Goal: Task Accomplishment & Management: Use online tool/utility

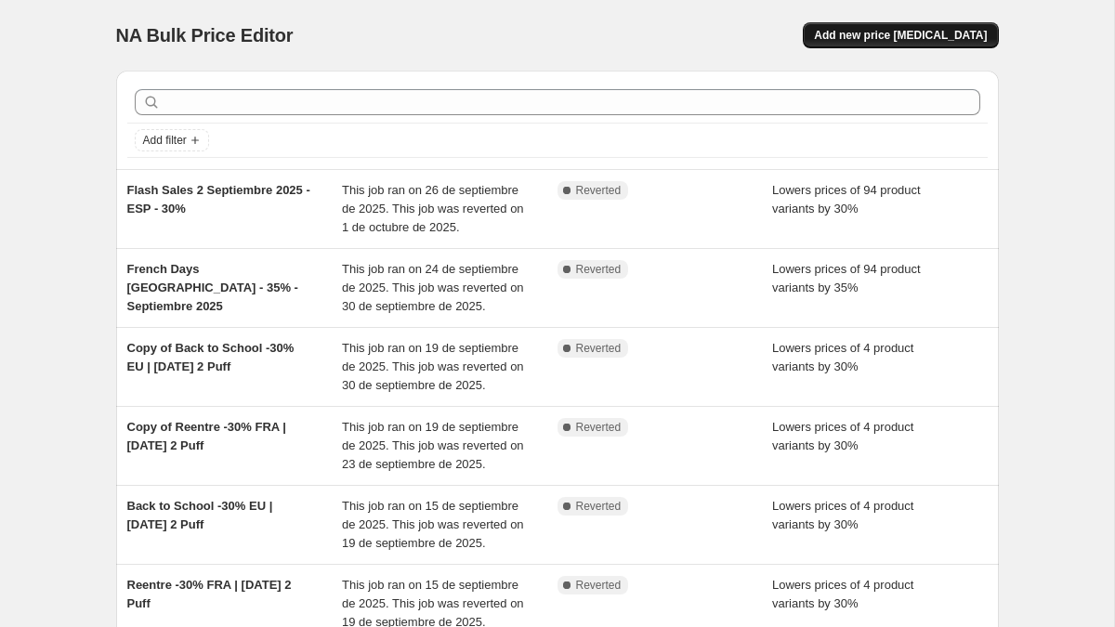
click at [894, 32] on span "Add new price [MEDICAL_DATA]" at bounding box center [900, 35] width 173 height 15
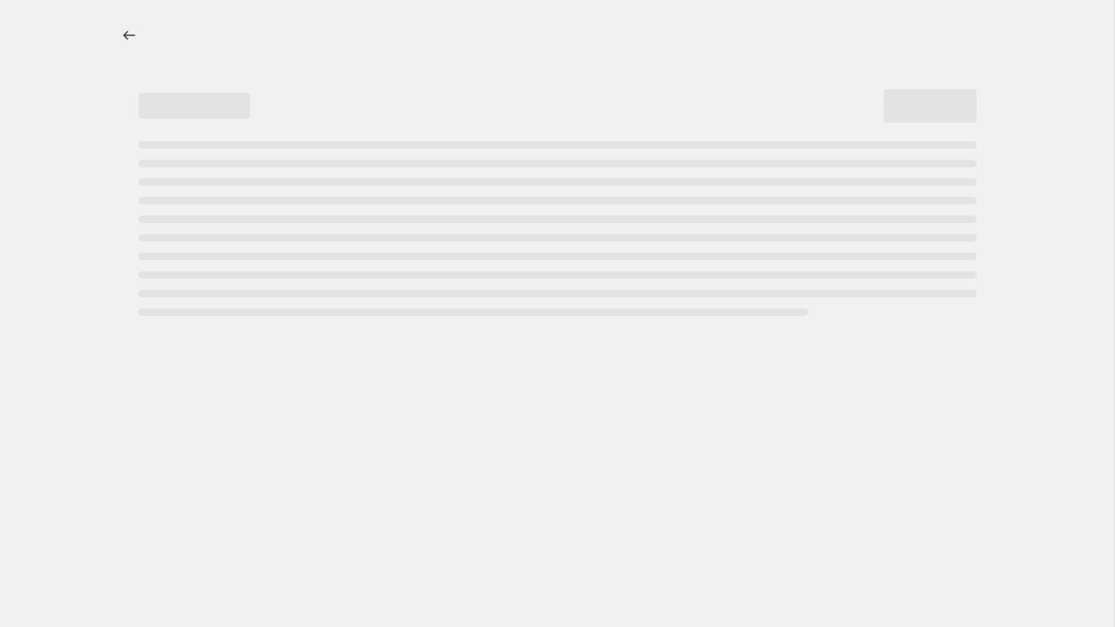
select select "percentage"
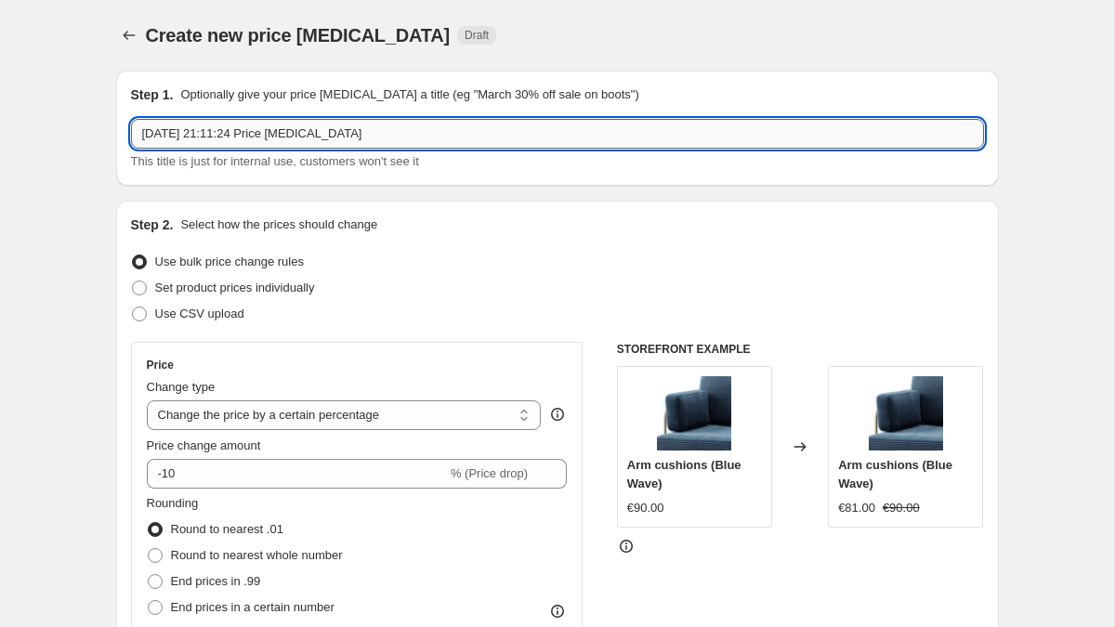
click at [223, 146] on input "1 oct 2025, 21:11:24 Price change job" at bounding box center [557, 134] width 853 height 30
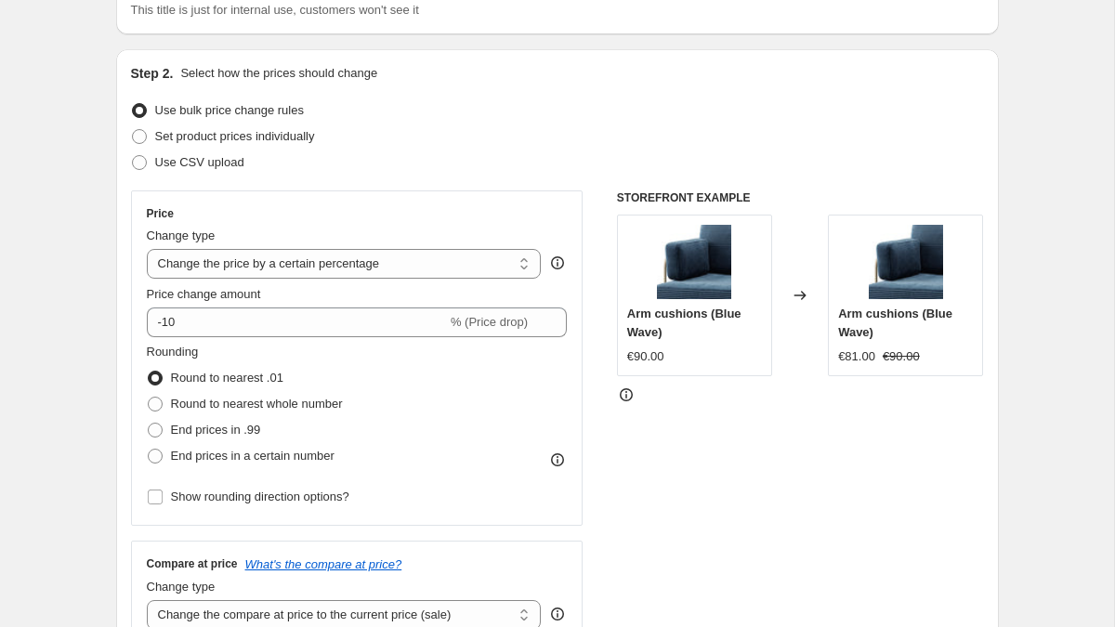
scroll to position [154, 0]
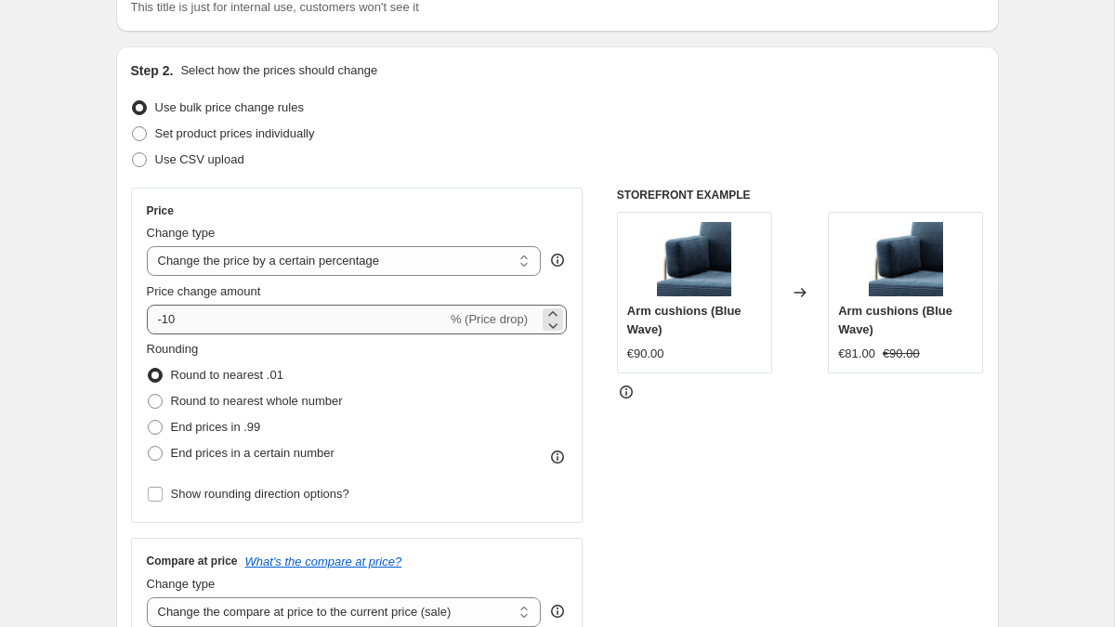
type input "Autumn 30% - FR EU"
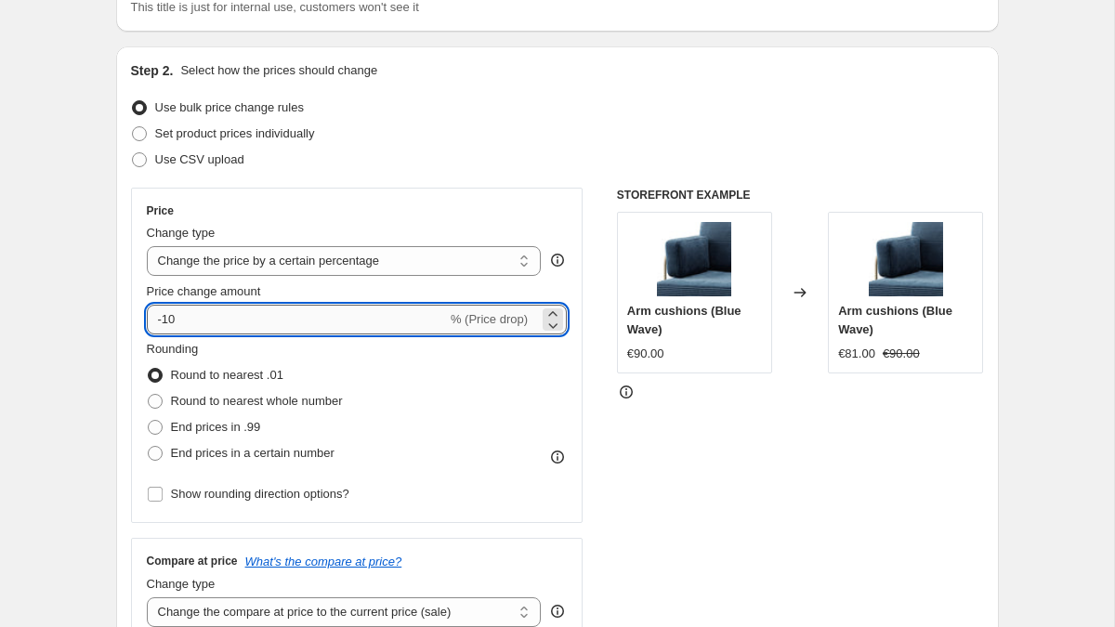
click at [170, 313] on input "-10" at bounding box center [297, 320] width 300 height 30
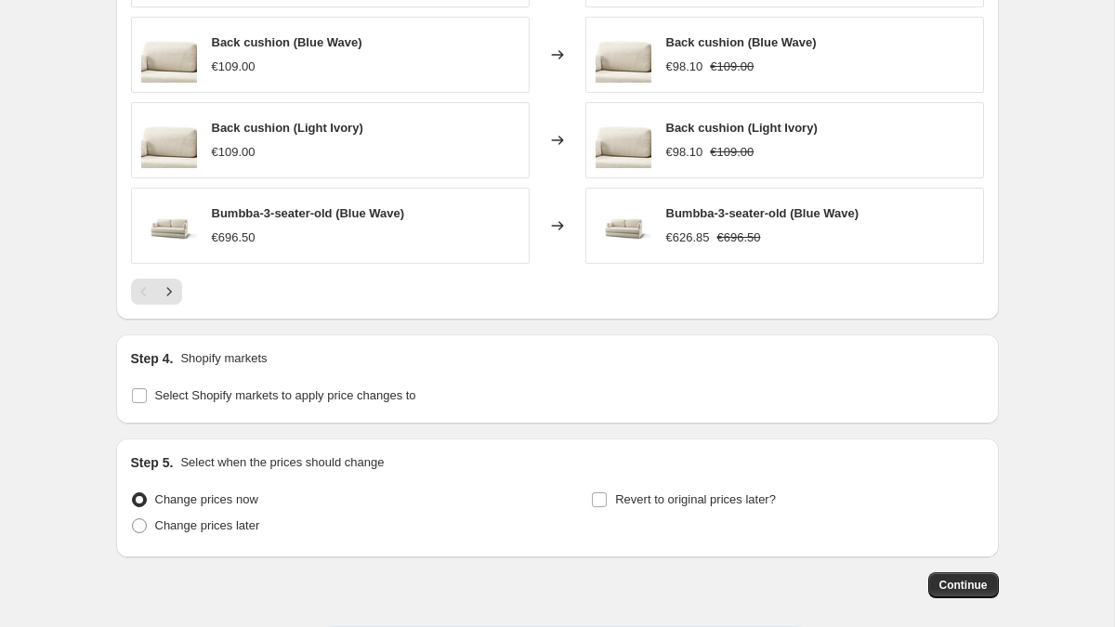
scroll to position [1334, 0]
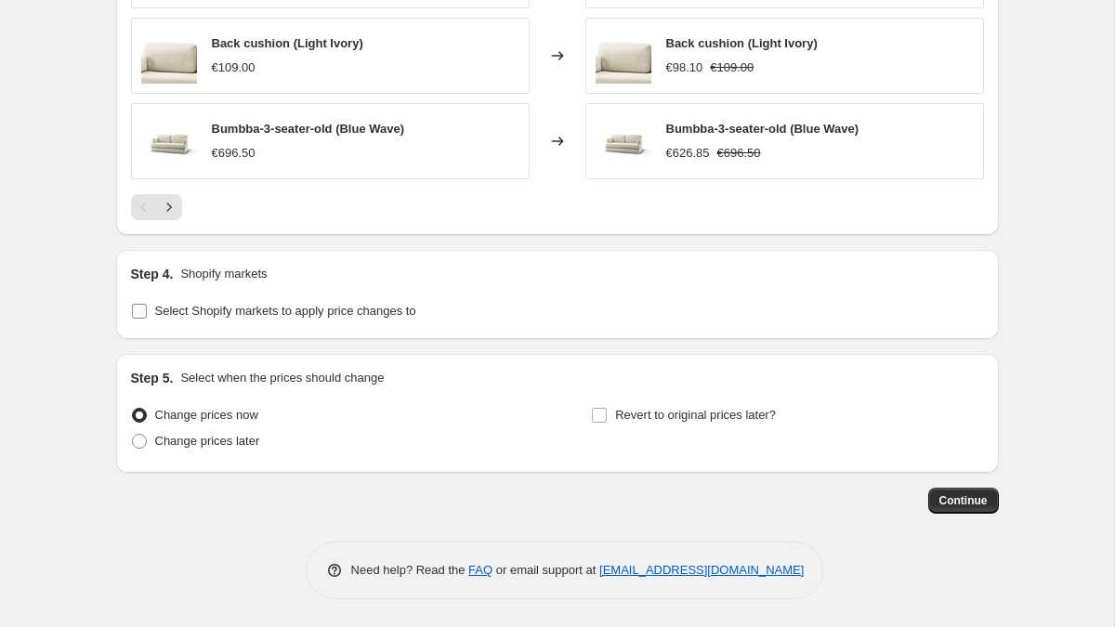
type input "-30"
click at [138, 309] on input "Select Shopify markets to apply price changes to" at bounding box center [139, 311] width 15 height 15
checkbox input "true"
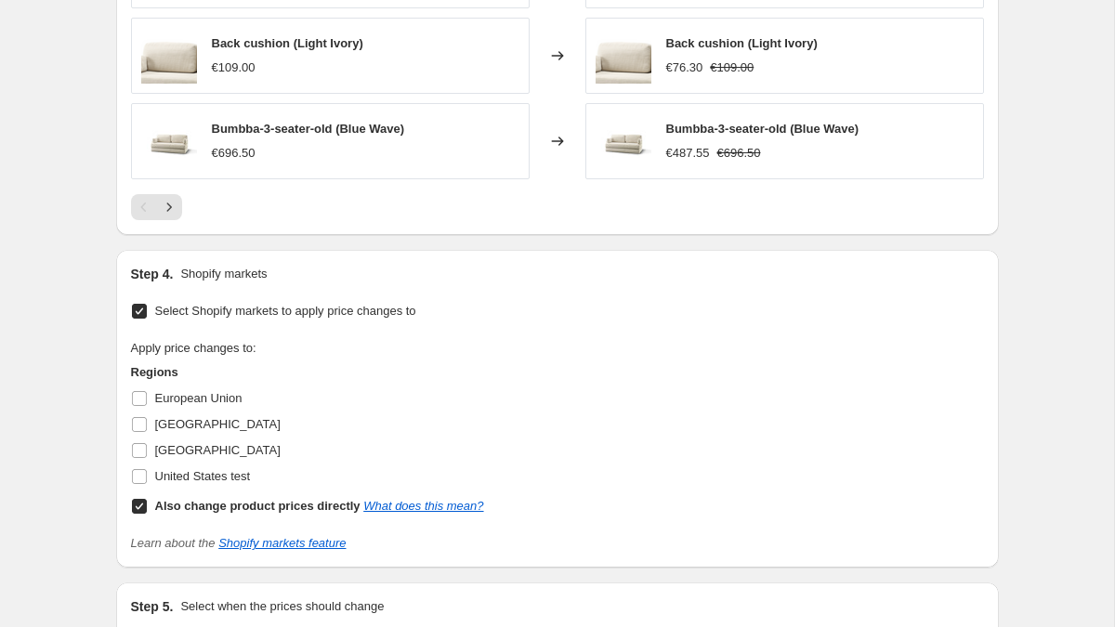
click at [139, 511] on input "Also change product prices directly What does this mean?" at bounding box center [139, 506] width 15 height 15
checkbox input "false"
click at [135, 427] on input "France" at bounding box center [139, 424] width 15 height 15
checkbox input "true"
click at [137, 403] on input "European Union" at bounding box center [139, 398] width 15 height 15
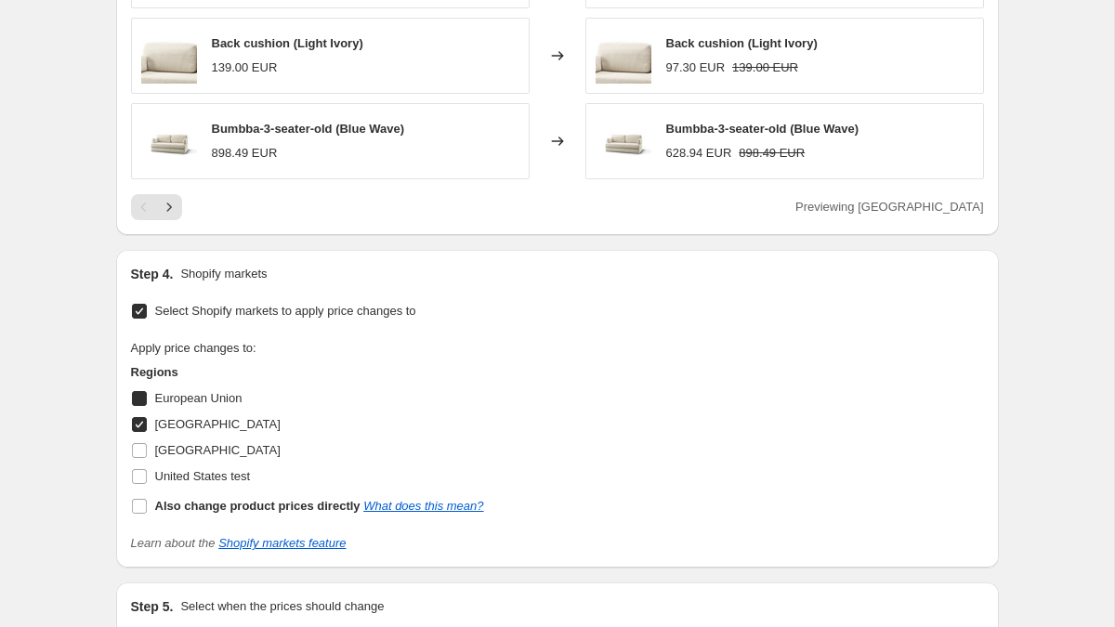
checkbox input "true"
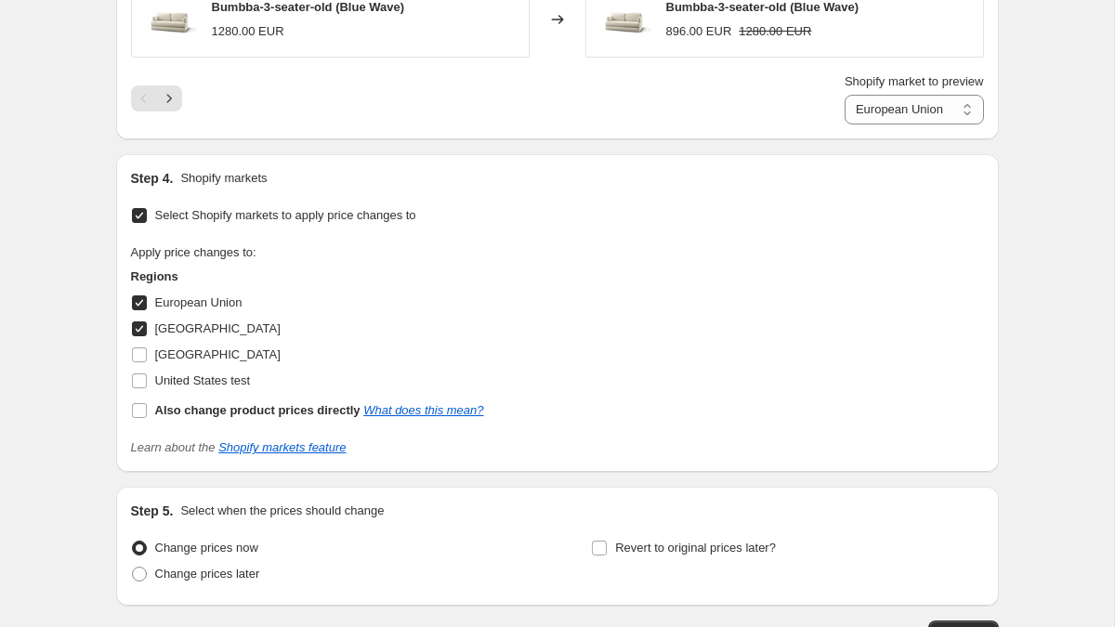
scroll to position [1589, 0]
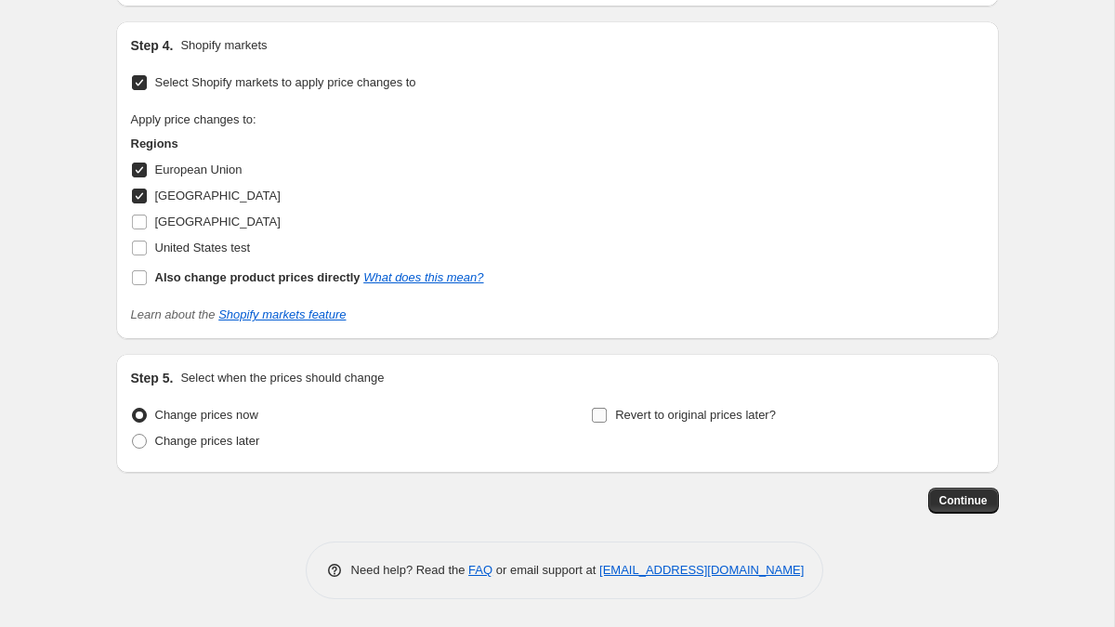
click at [596, 417] on input "Revert to original prices later?" at bounding box center [599, 415] width 15 height 15
checkbox input "true"
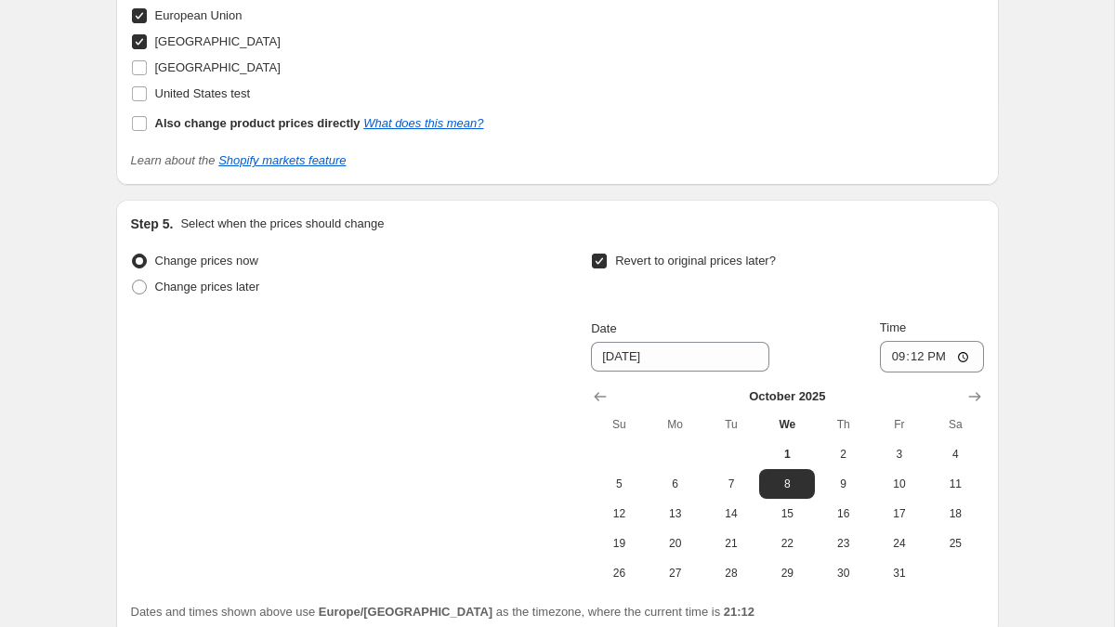
scroll to position [1781, 0]
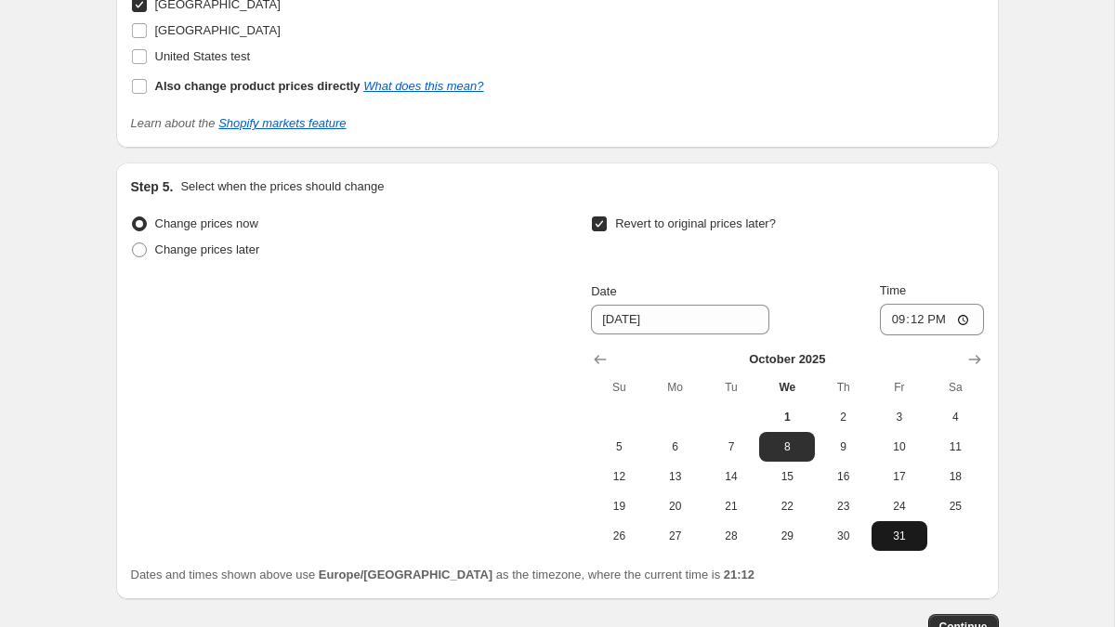
click at [886, 539] on span "31" at bounding box center [899, 536] width 41 height 15
type input "10/31/2025"
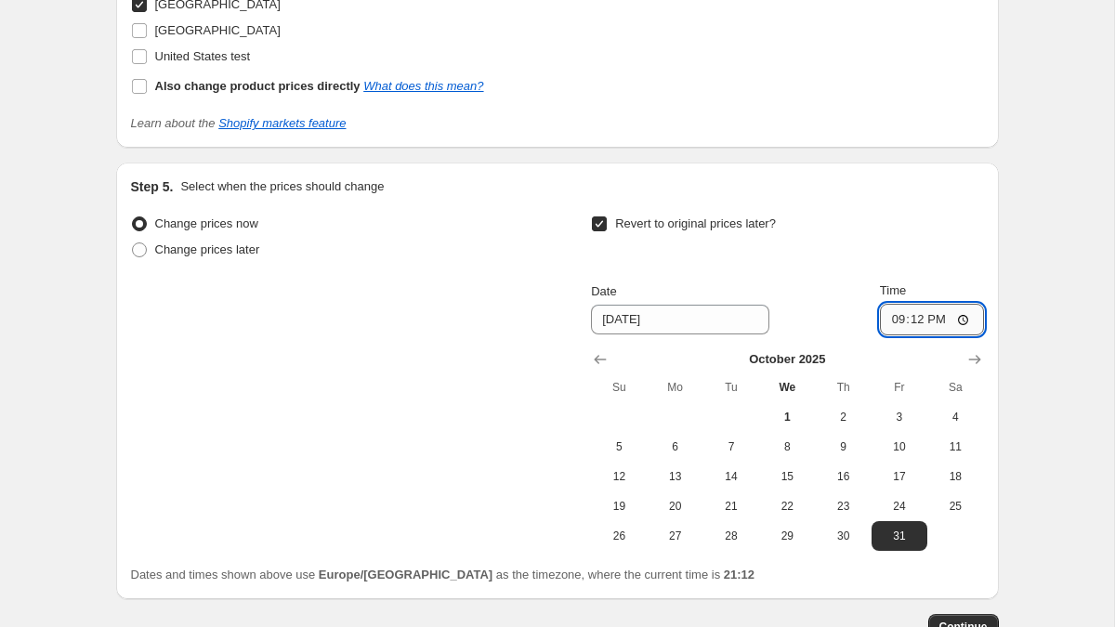
click at [915, 320] on input "21:12" at bounding box center [932, 320] width 104 height 32
type input "23:59"
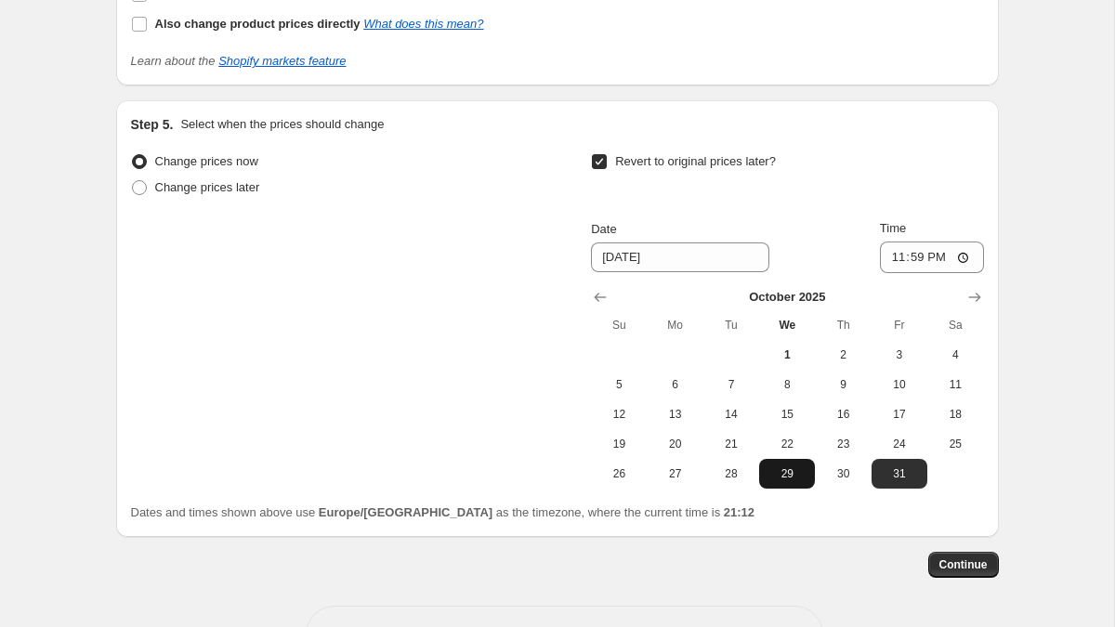
scroll to position [1885, 0]
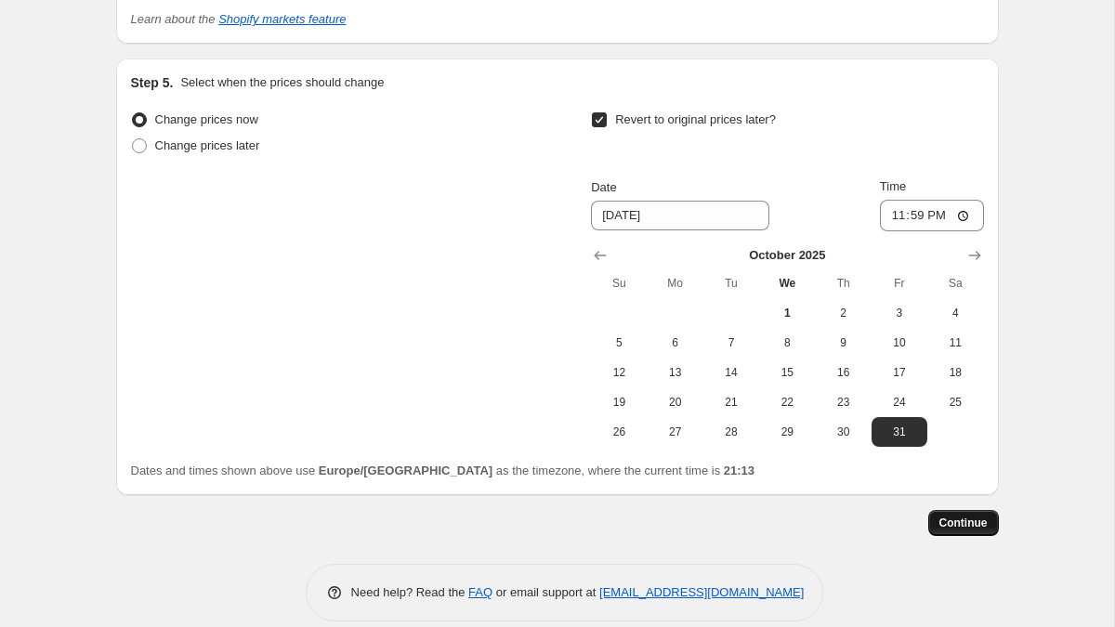
click at [962, 522] on span "Continue" at bounding box center [964, 523] width 48 height 15
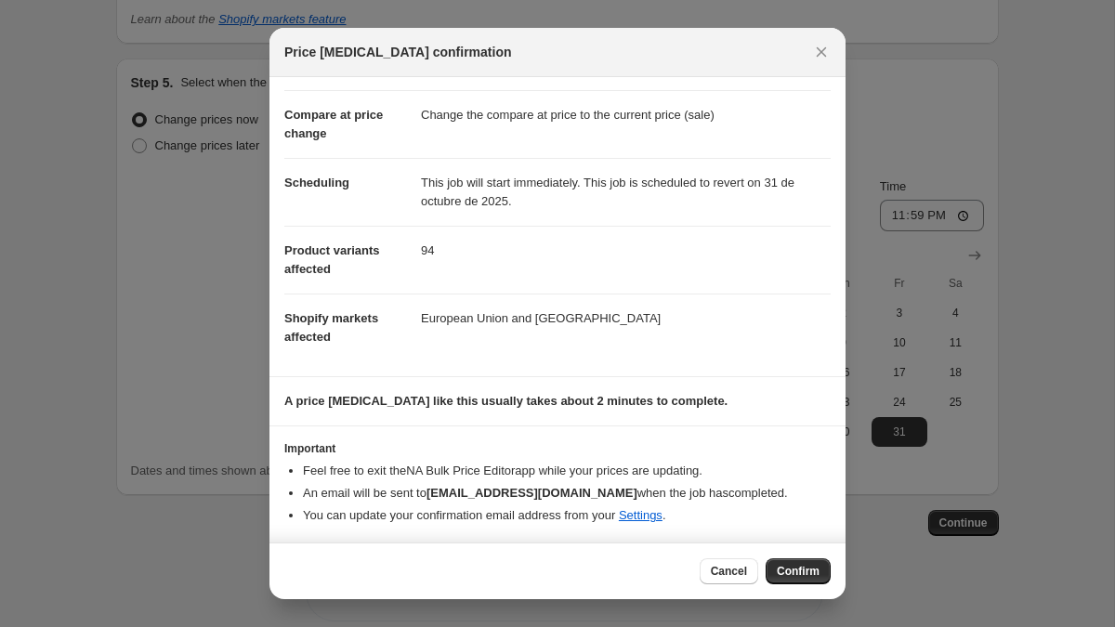
scroll to position [0, 0]
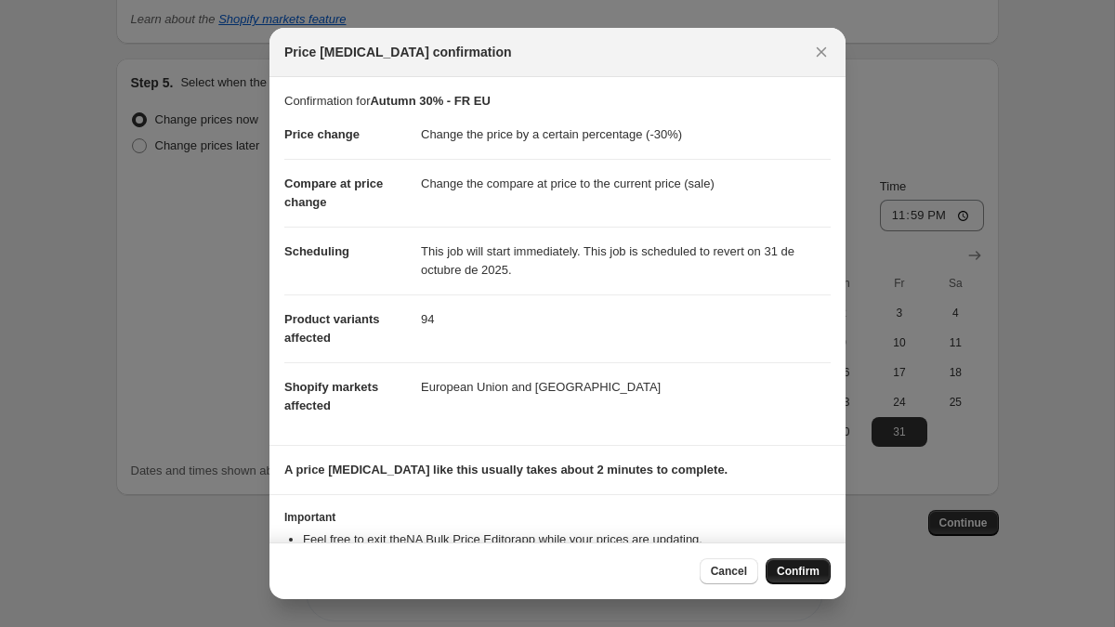
click at [783, 573] on span "Confirm" at bounding box center [798, 571] width 43 height 15
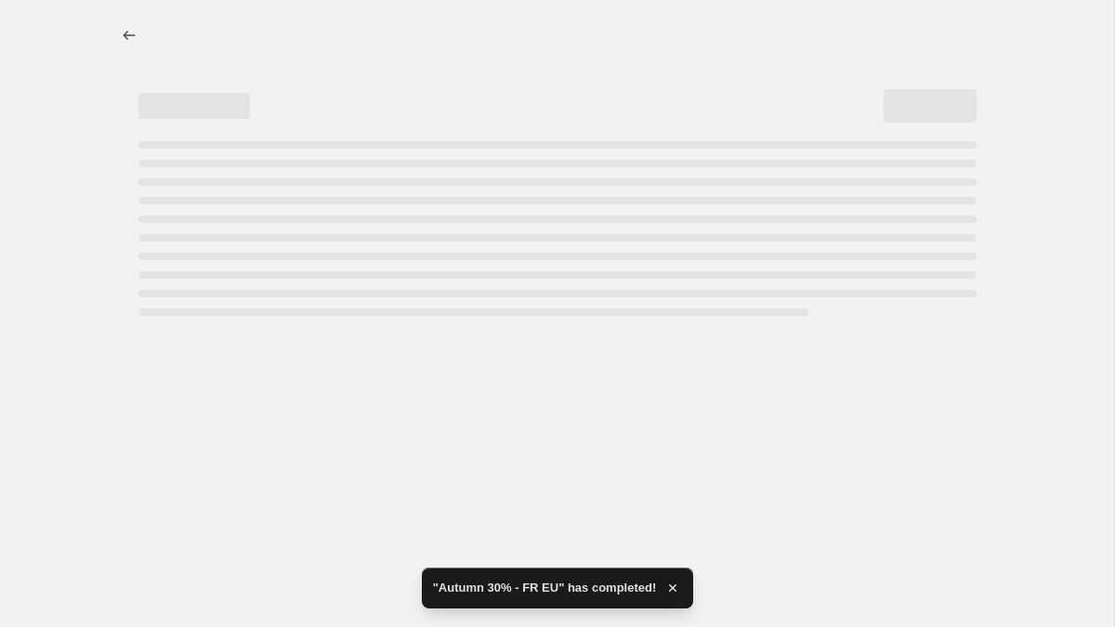
select select "percentage"
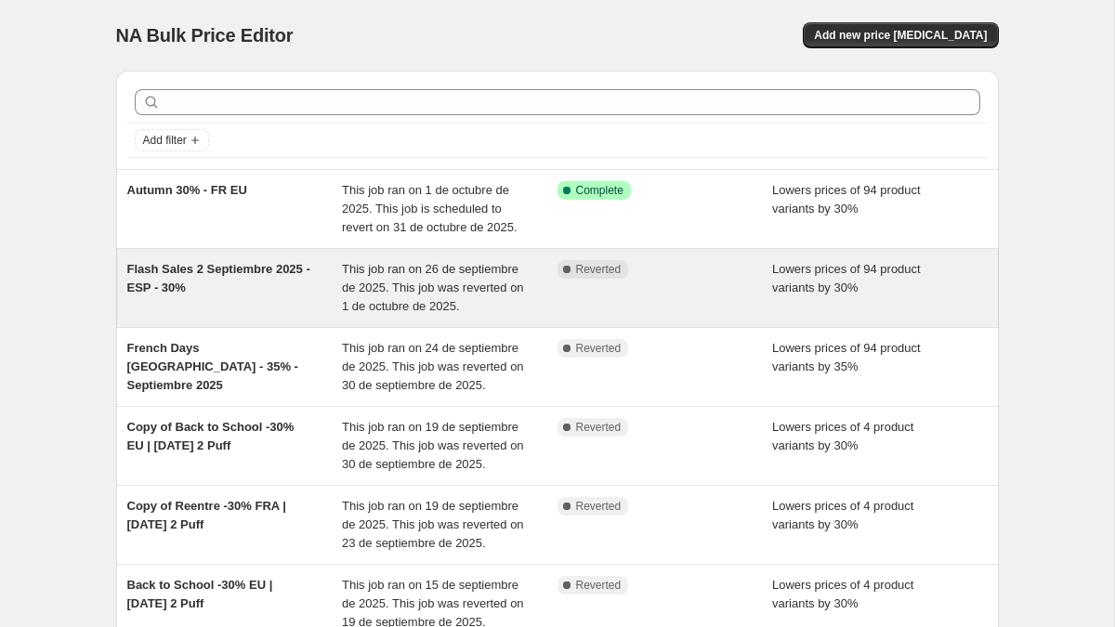
click at [173, 287] on span "Flash Sales 2 Septiembre 2025 - ESP - 30%" at bounding box center [218, 278] width 183 height 33
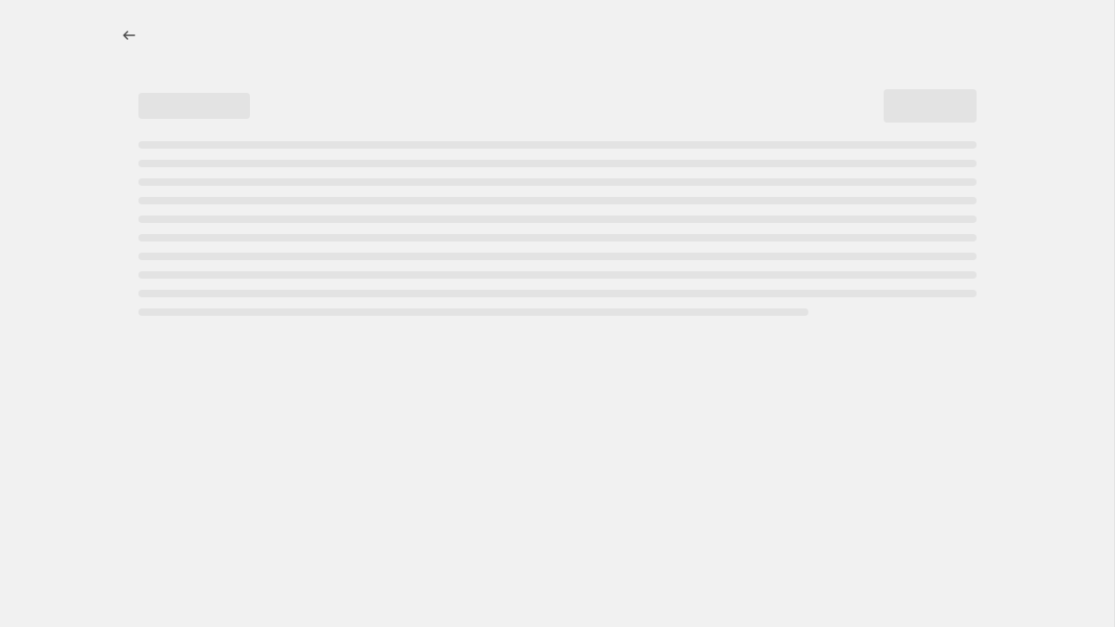
select select "percentage"
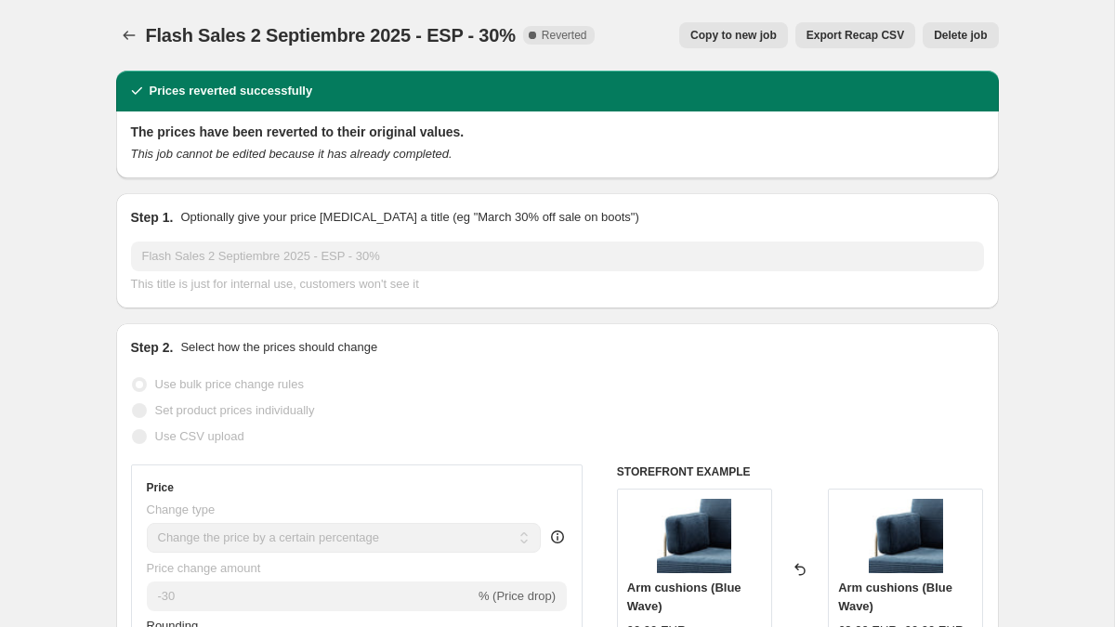
click at [759, 30] on span "Copy to new job" at bounding box center [733, 35] width 86 height 15
select select "percentage"
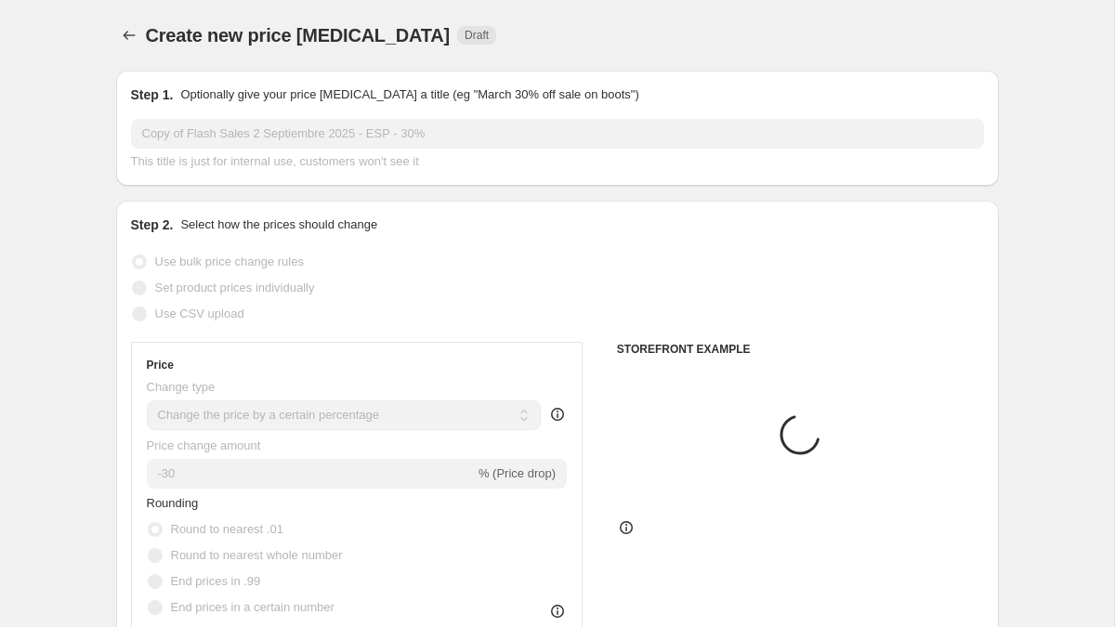
click at [228, 140] on input "Copy of Flash Sales 2 Septiembre 2025 - ESP - 30%" at bounding box center [557, 134] width 853 height 30
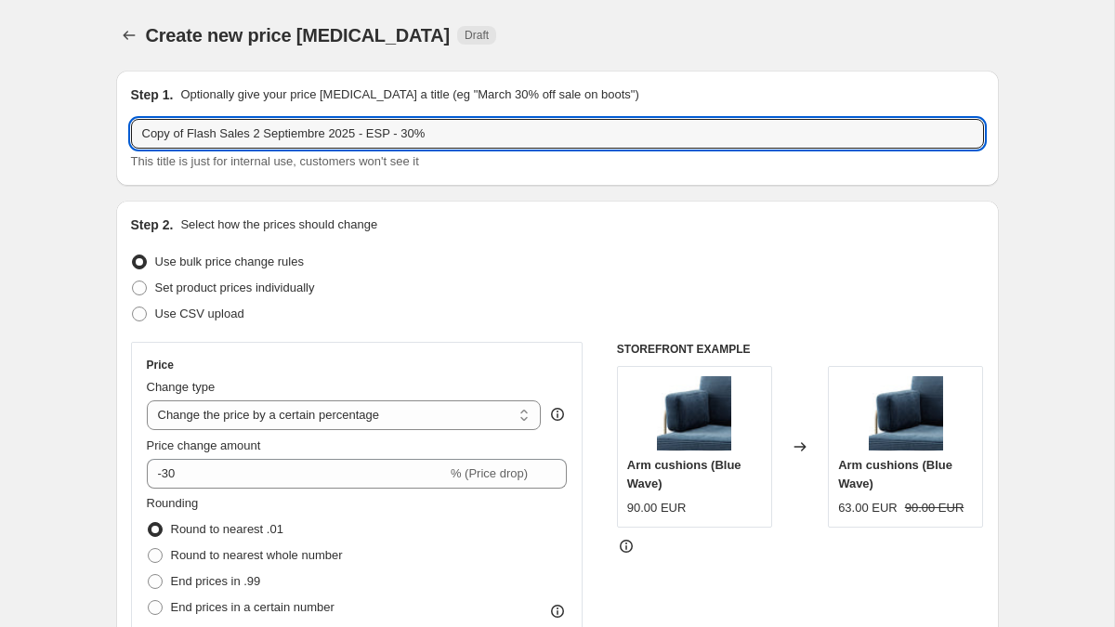
drag, startPoint x: 191, startPoint y: 134, endPoint x: 105, endPoint y: 134, distance: 85.5
drag, startPoint x: 210, startPoint y: 134, endPoint x: 284, endPoint y: 132, distance: 74.4
click at [284, 132] on input "Flash Sales 2 Septiembre 2025 - ESP - 30%" at bounding box center [557, 134] width 853 height 30
drag, startPoint x: 377, startPoint y: 139, endPoint x: 341, endPoint y: 139, distance: 36.2
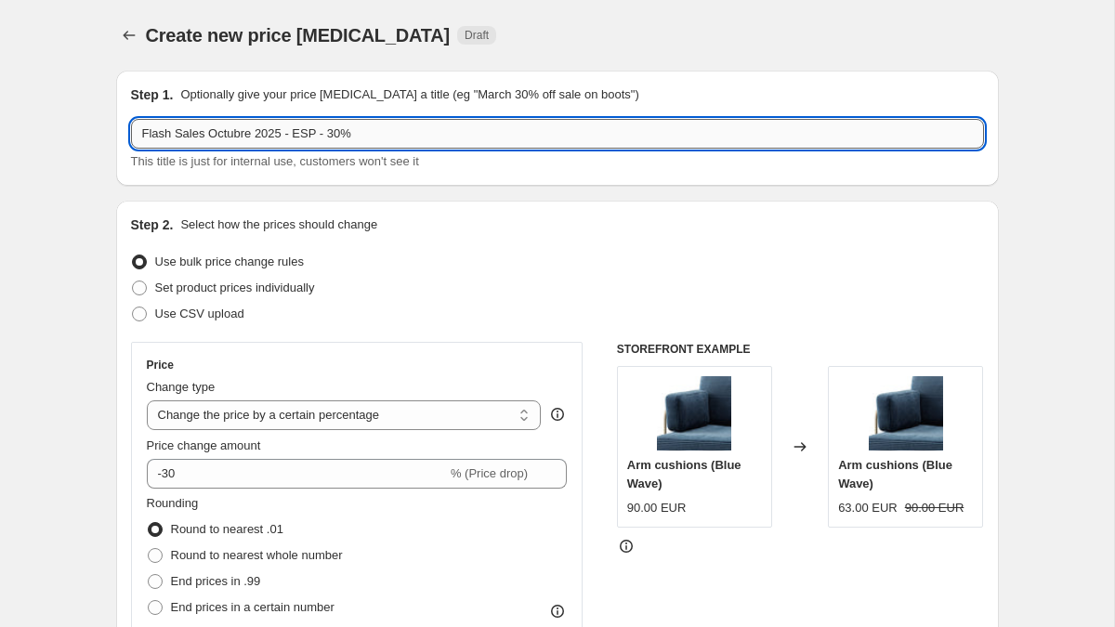
click at [341, 139] on input "Flash Sales Octubre 2025 - ESP - 30%" at bounding box center [557, 134] width 853 height 30
click at [369, 136] on input "Flash Sales Octubre 2025 - ESP - 30%" at bounding box center [557, 134] width 853 height 30
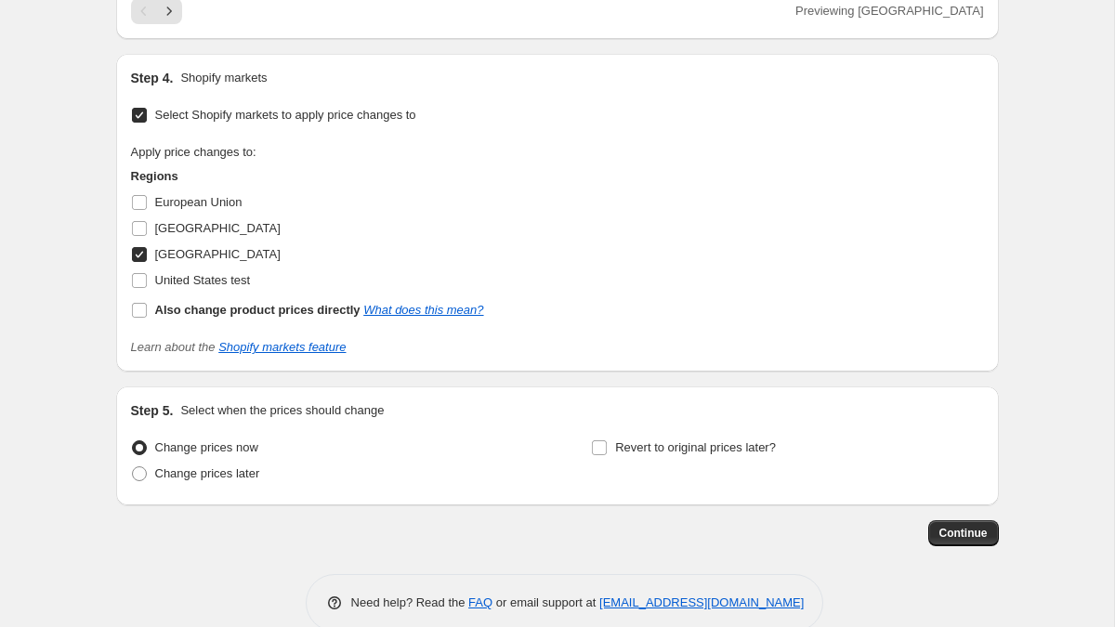
scroll to position [1563, 0]
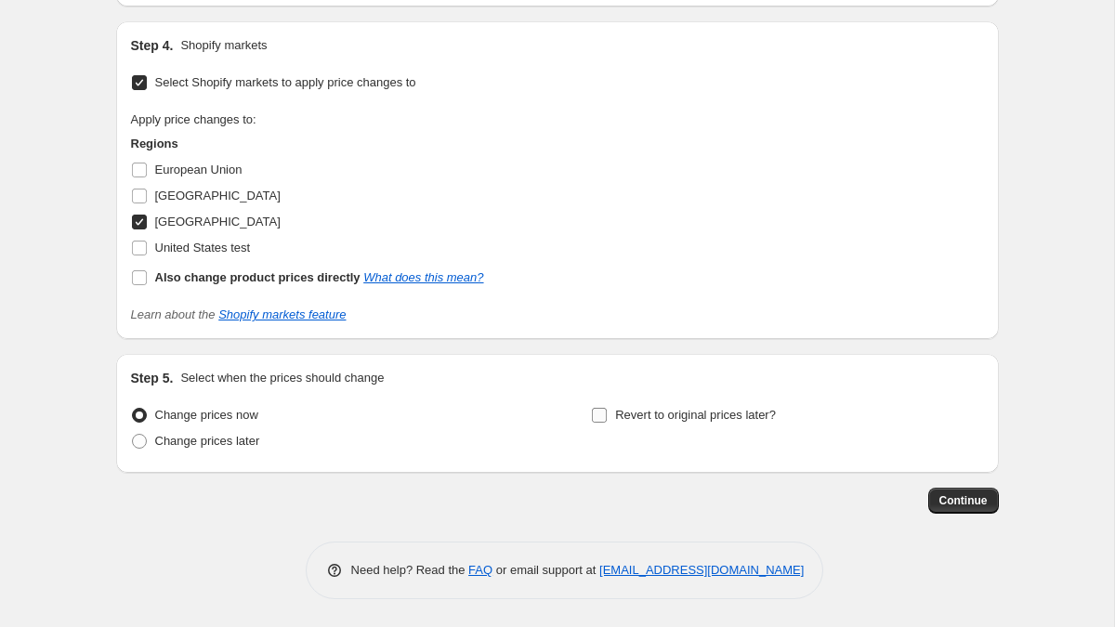
type input "Flash Sales Octubre 2025 - ESP - 30% - Extension"
click at [603, 418] on input "Revert to original prices later?" at bounding box center [599, 415] width 15 height 15
checkbox input "true"
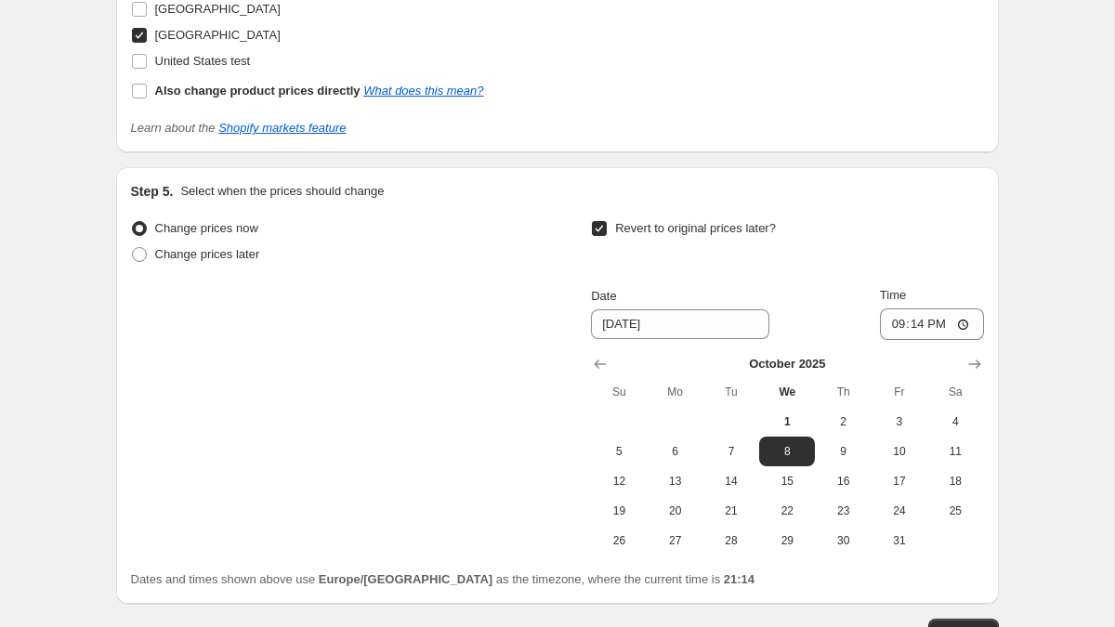
scroll to position [1751, 0]
click at [895, 427] on span "3" at bounding box center [899, 421] width 41 height 15
type input "10/3/2025"
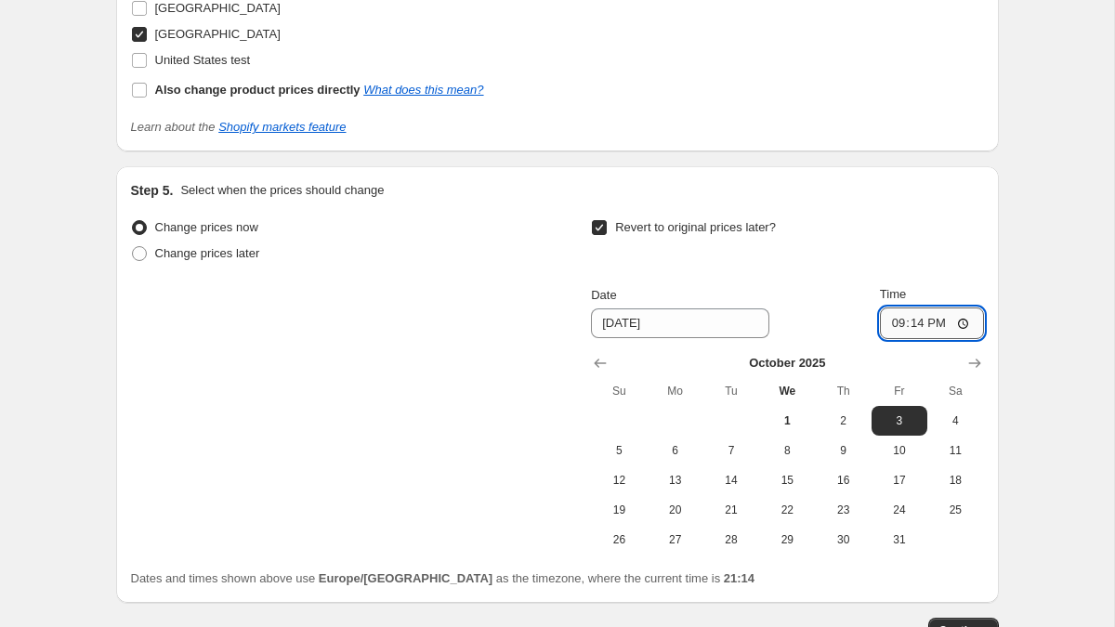
click at [919, 319] on input "21:14" at bounding box center [932, 324] width 104 height 32
type input "23:59"
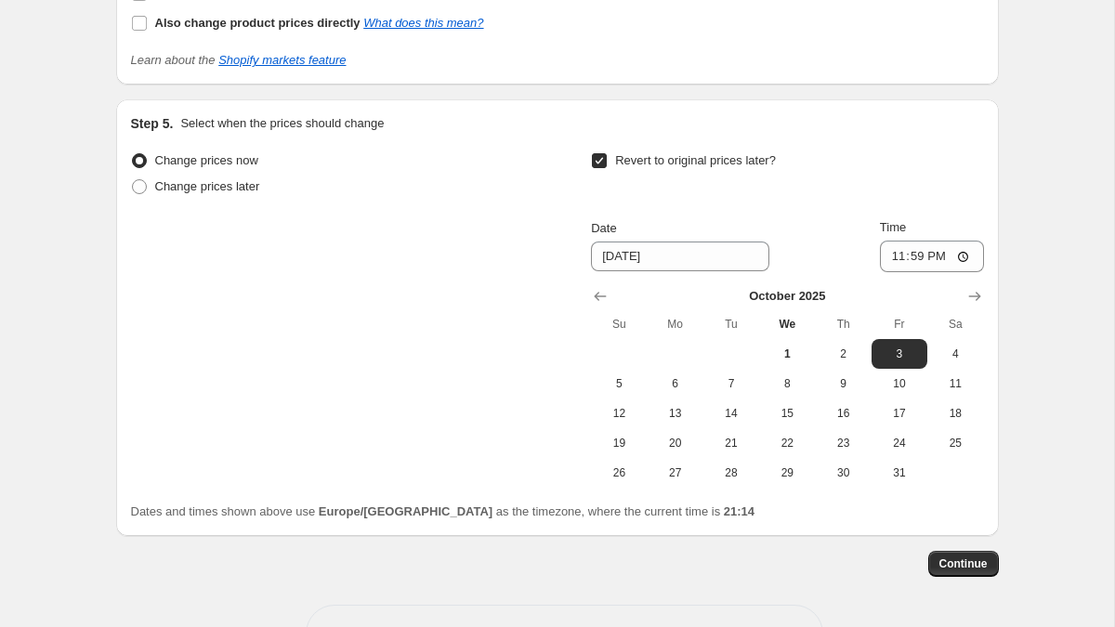
scroll to position [1881, 0]
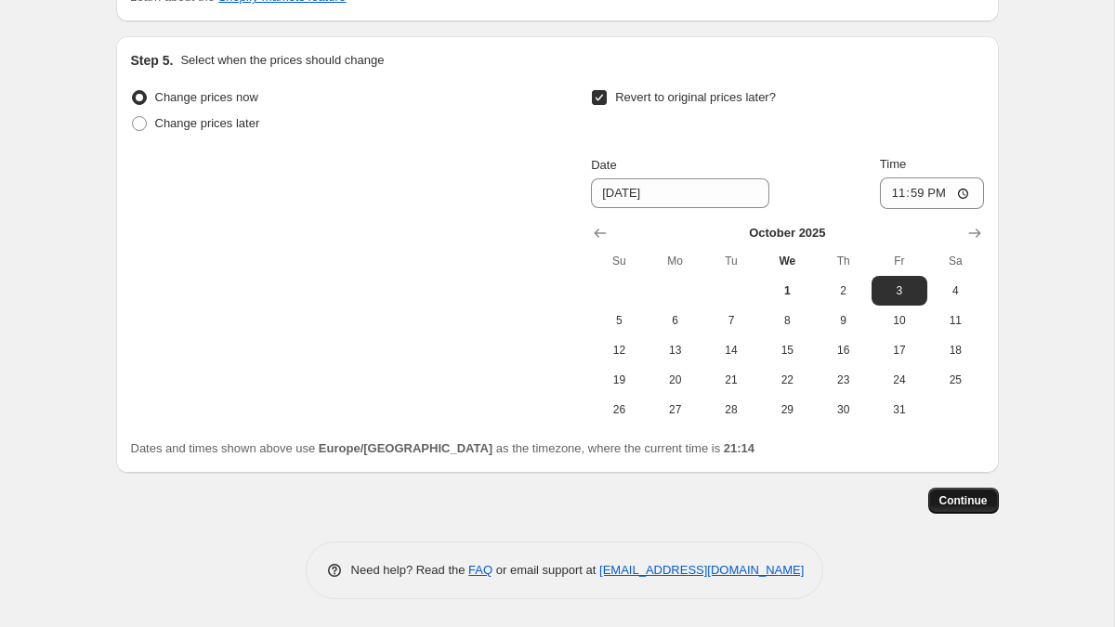
click at [963, 493] on button "Continue" at bounding box center [963, 501] width 71 height 26
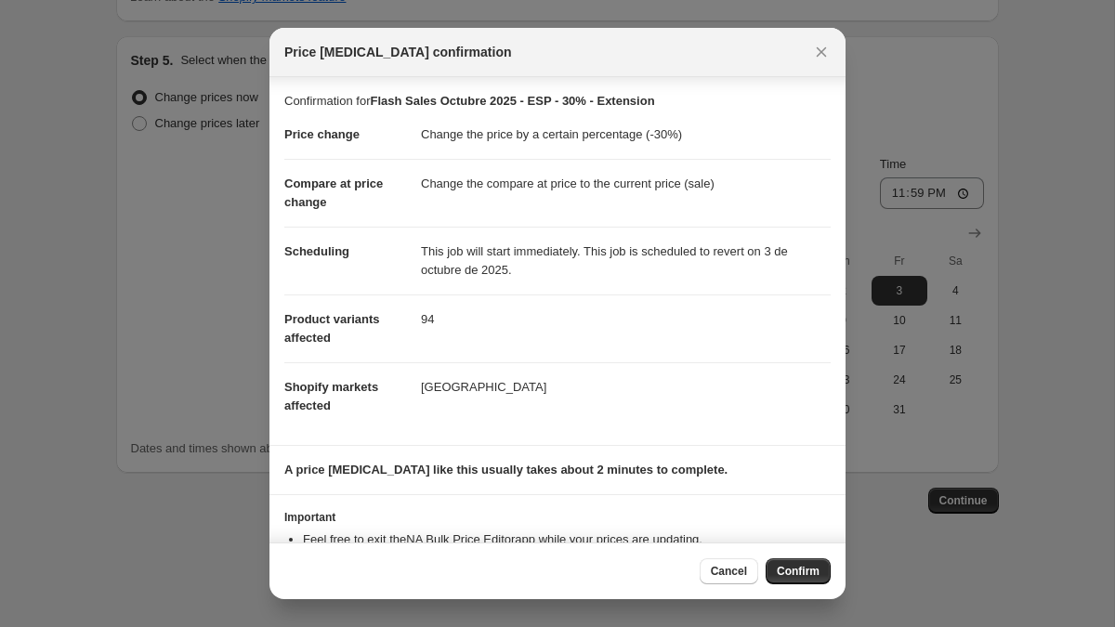
scroll to position [70, 0]
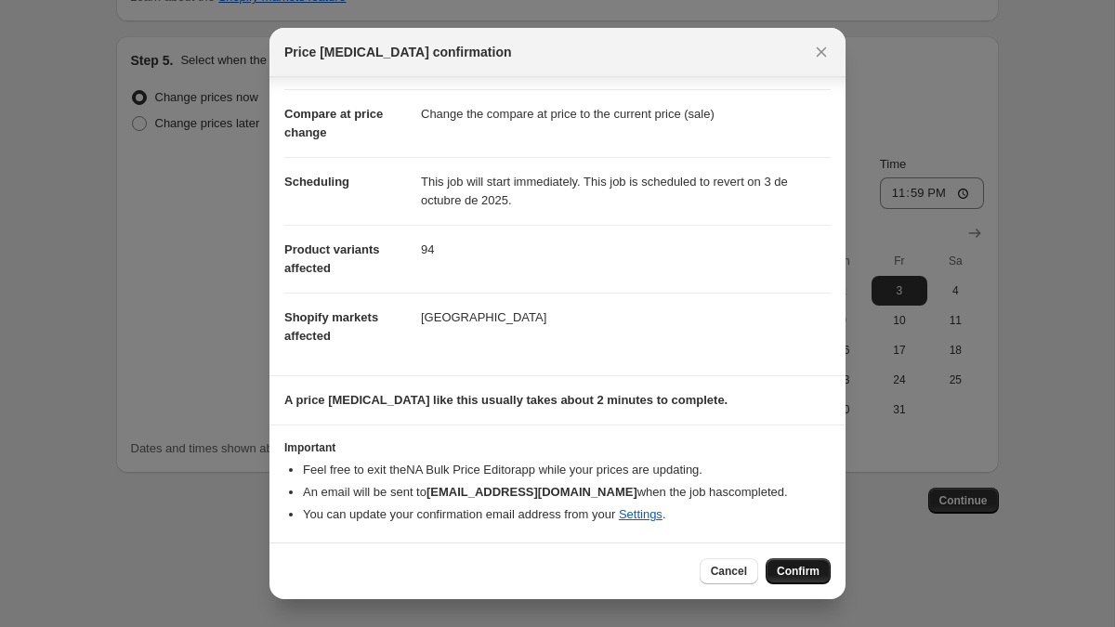
click at [783, 571] on span "Confirm" at bounding box center [798, 571] width 43 height 15
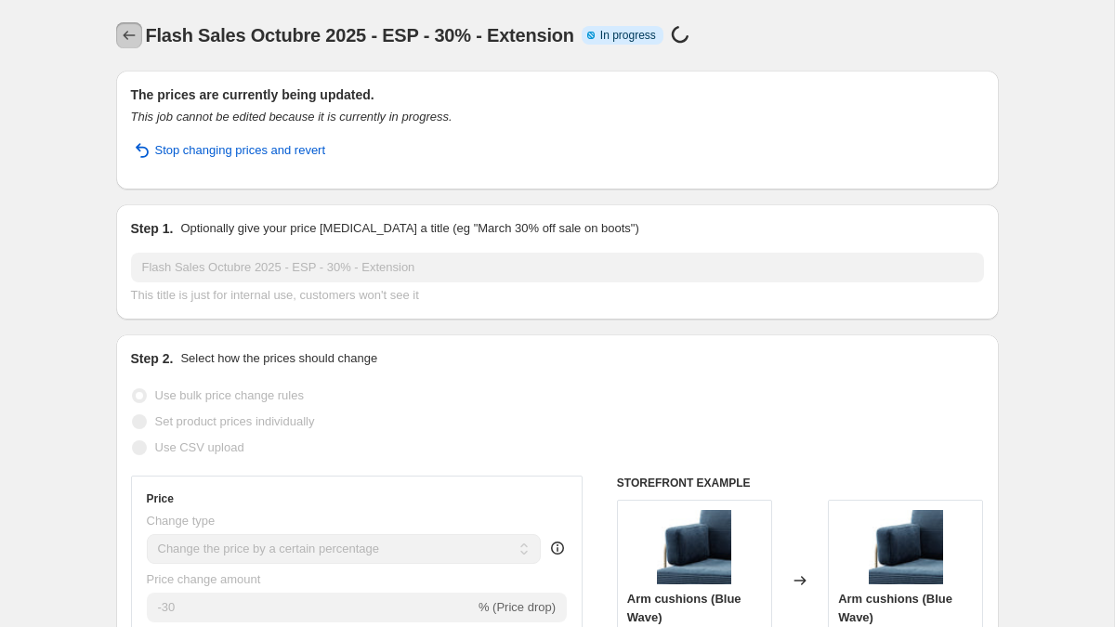
click at [124, 34] on icon "Price change jobs" at bounding box center [129, 35] width 12 height 9
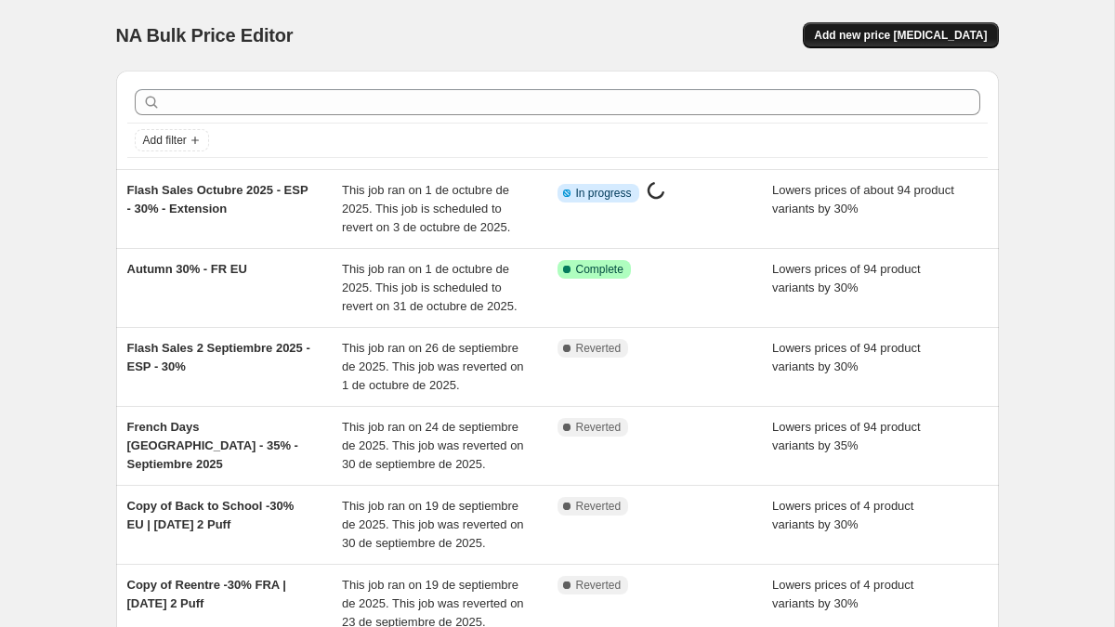
click at [882, 34] on span "Add new price change job" at bounding box center [900, 35] width 173 height 15
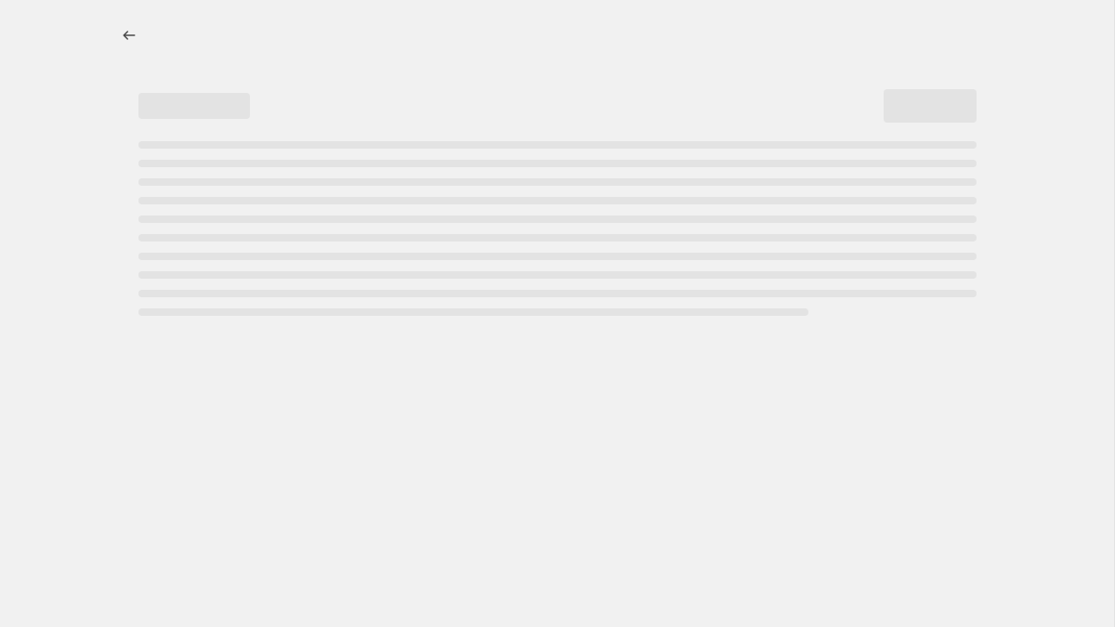
select select "percentage"
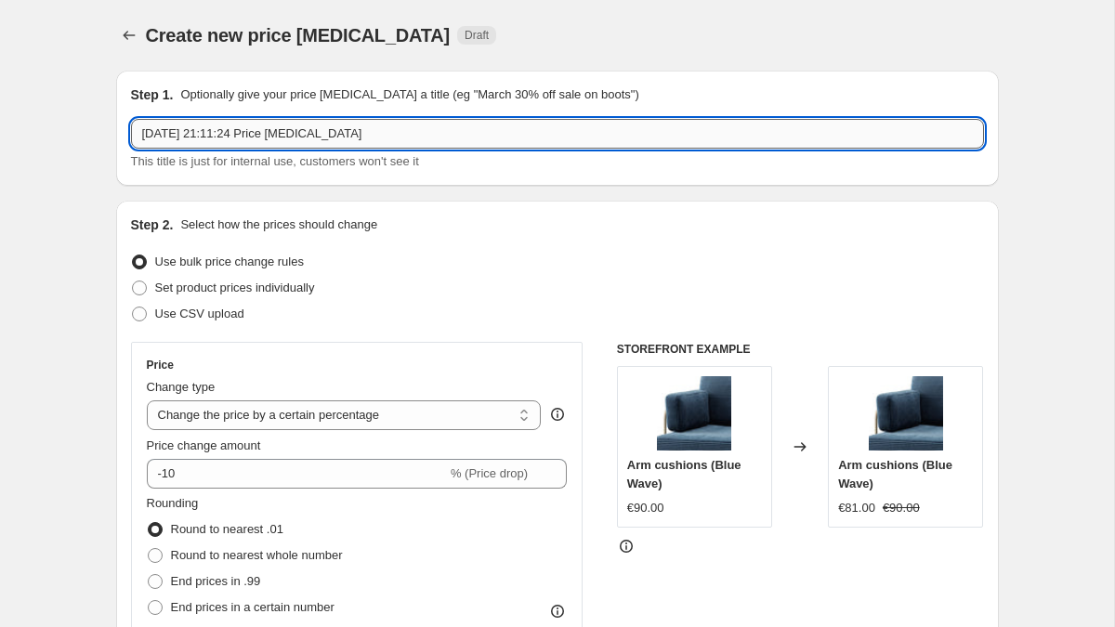
click at [204, 125] on input "1 oct 2025, 21:11:24 Price change job" at bounding box center [557, 134] width 853 height 30
type input "Flash"
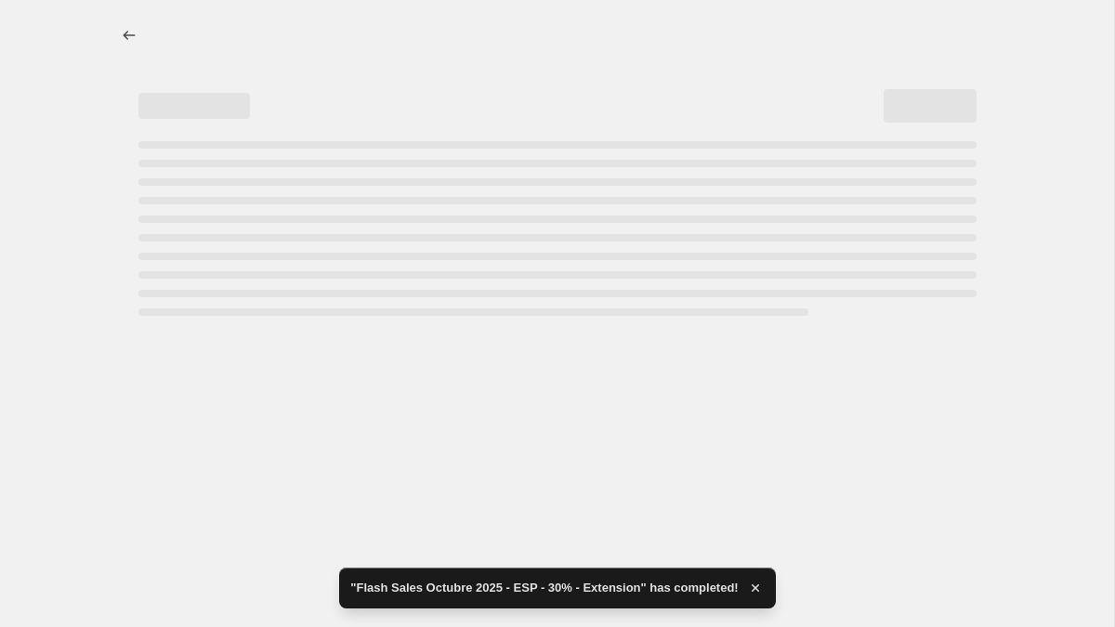
select select "percentage"
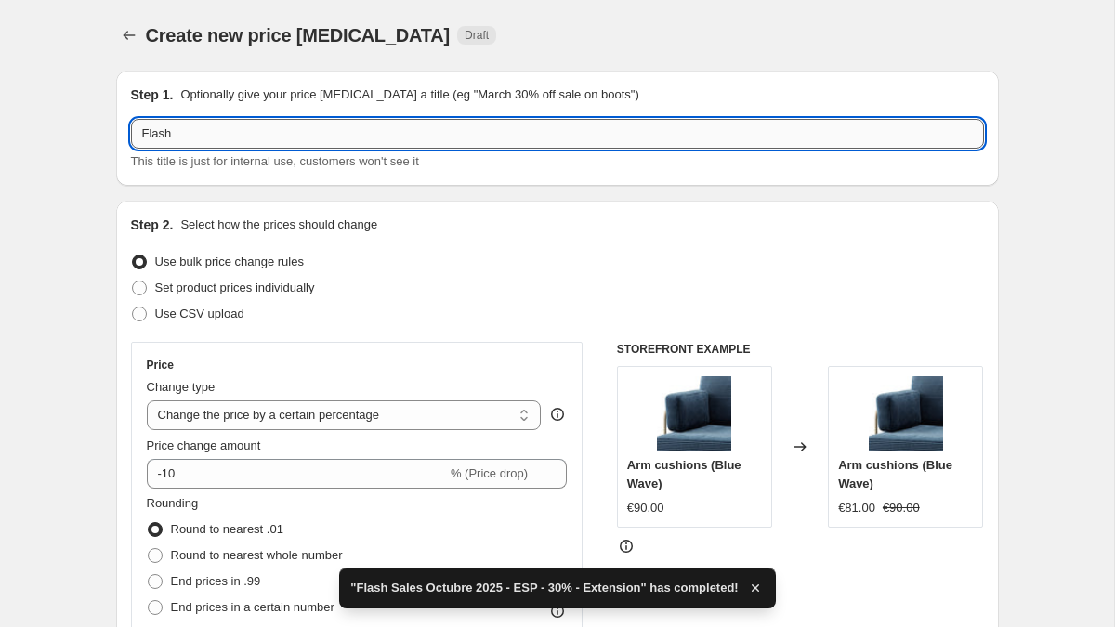
click at [212, 132] on input "Flash" at bounding box center [557, 134] width 853 height 30
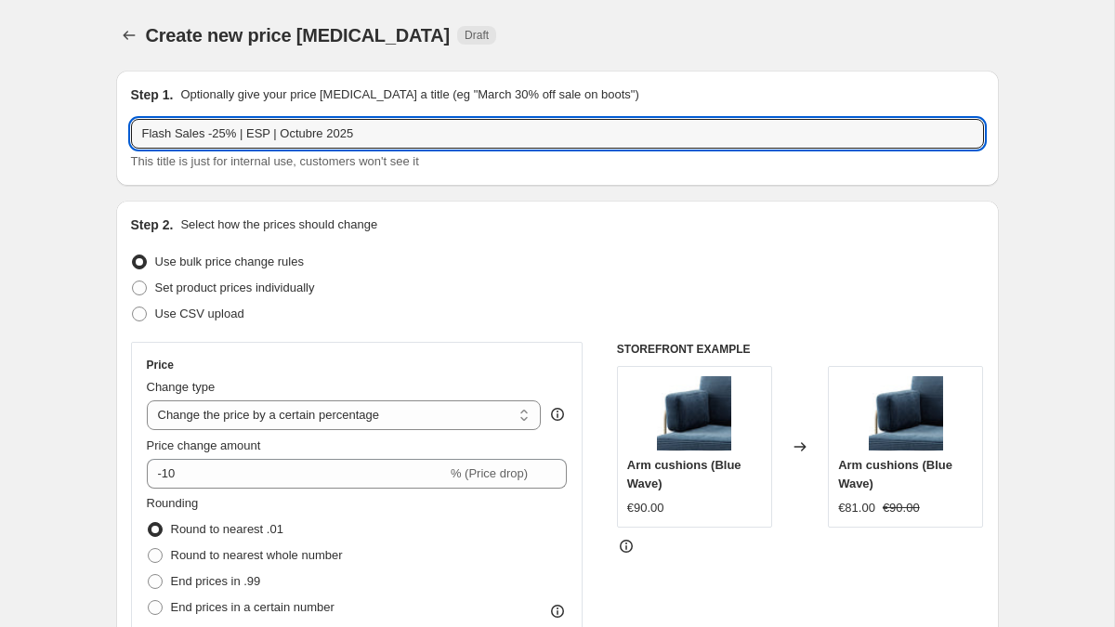
type input "Flash Sales -25% | ESP | Octubre 2025"
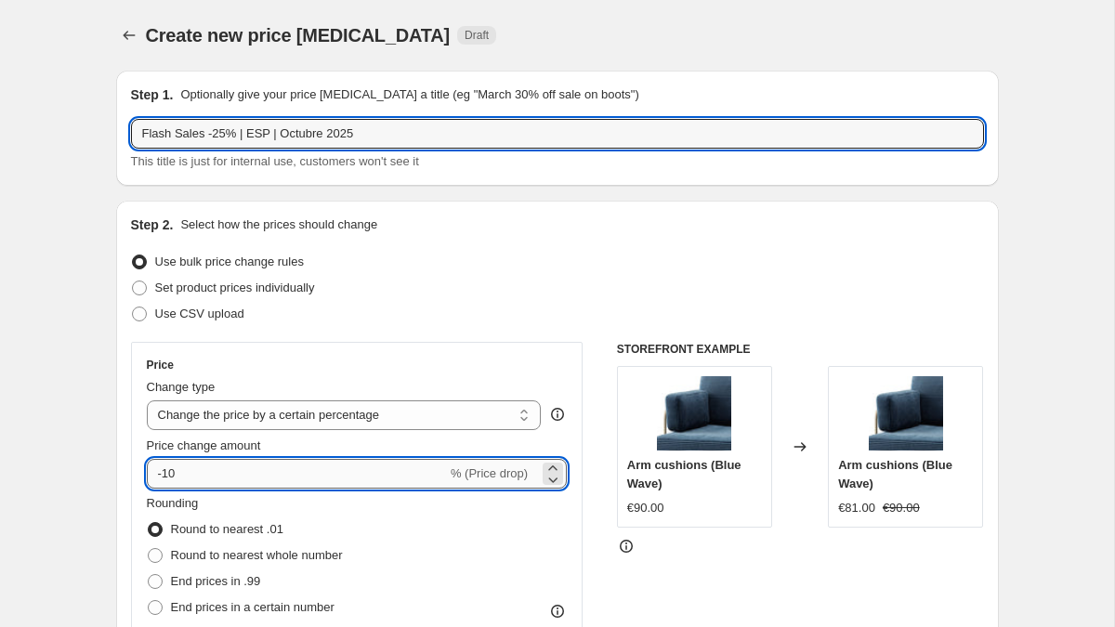
click at [191, 479] on input "-10" at bounding box center [297, 474] width 300 height 30
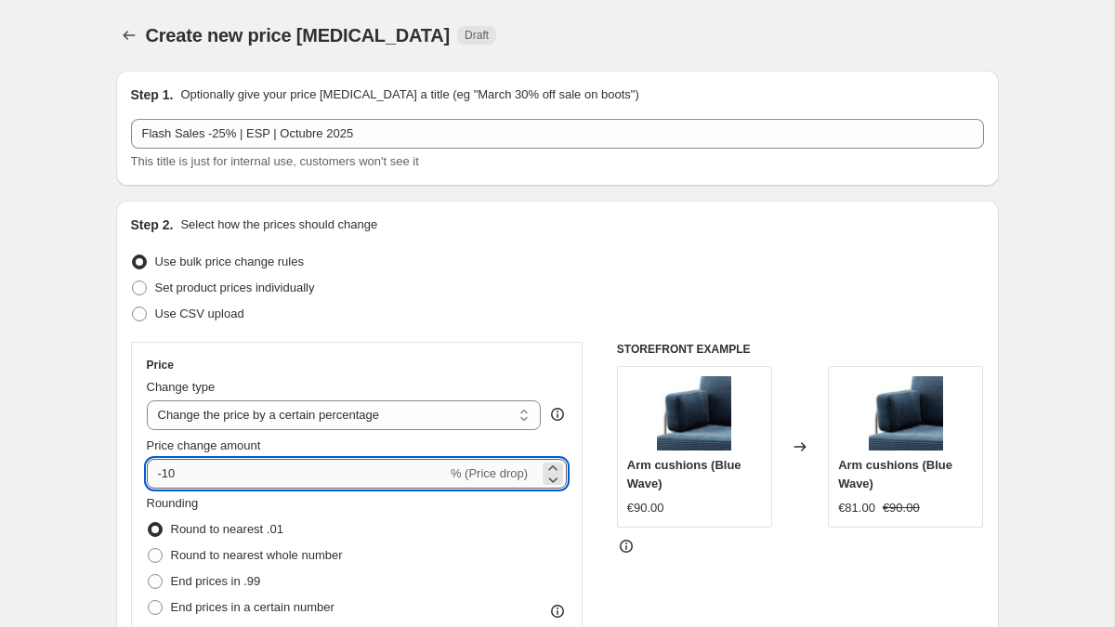
type input "-1"
type input "-25"
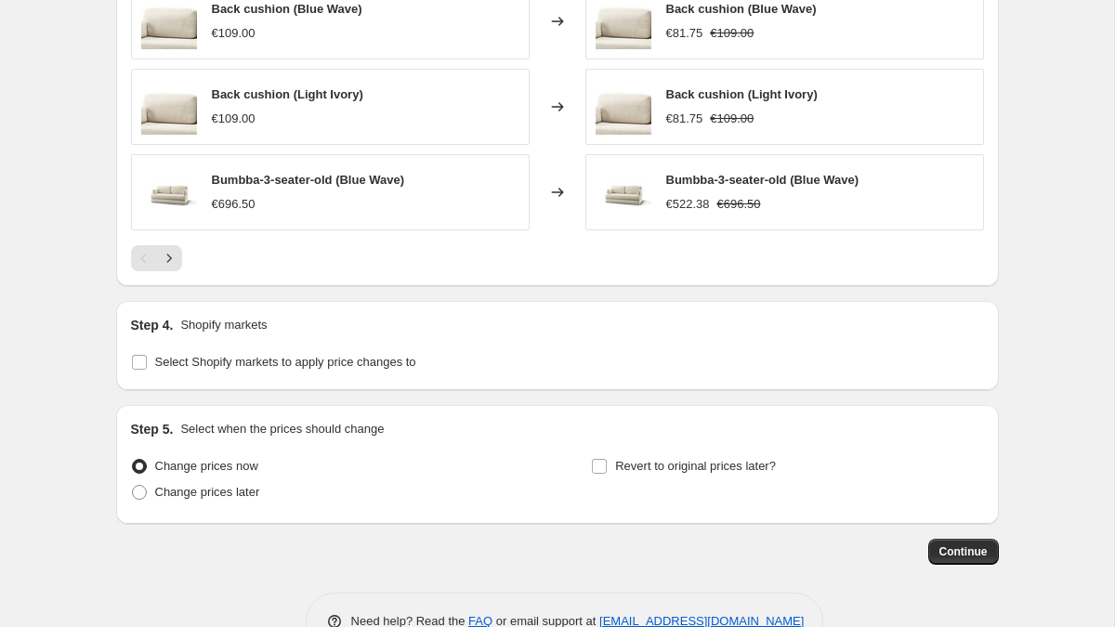
scroll to position [1329, 0]
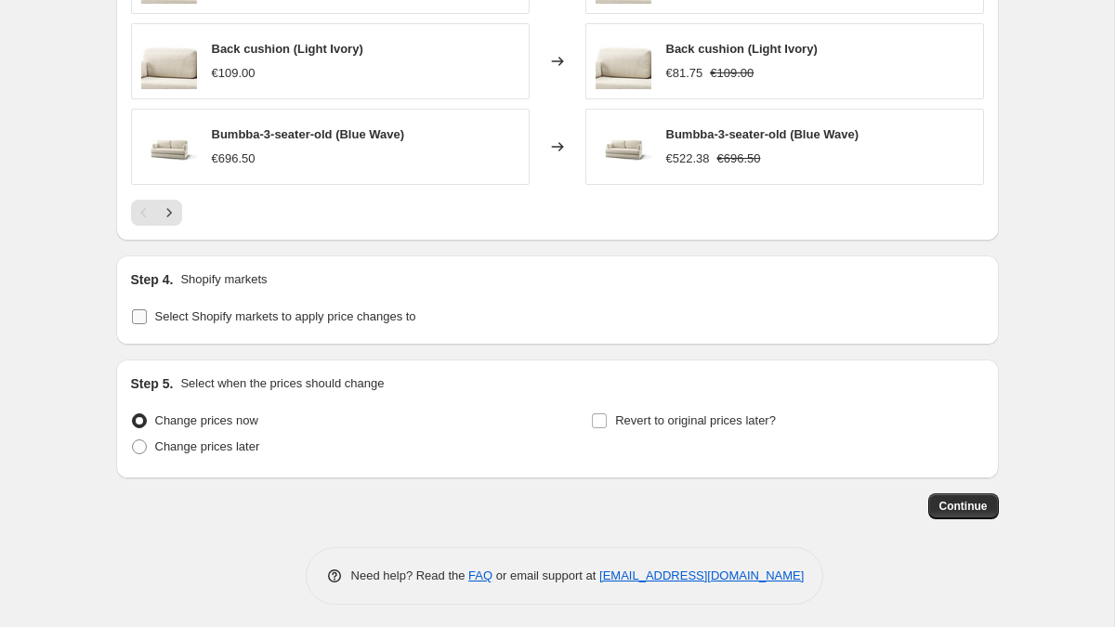
click at [138, 320] on input "Select Shopify markets to apply price changes to" at bounding box center [139, 316] width 15 height 15
checkbox input "true"
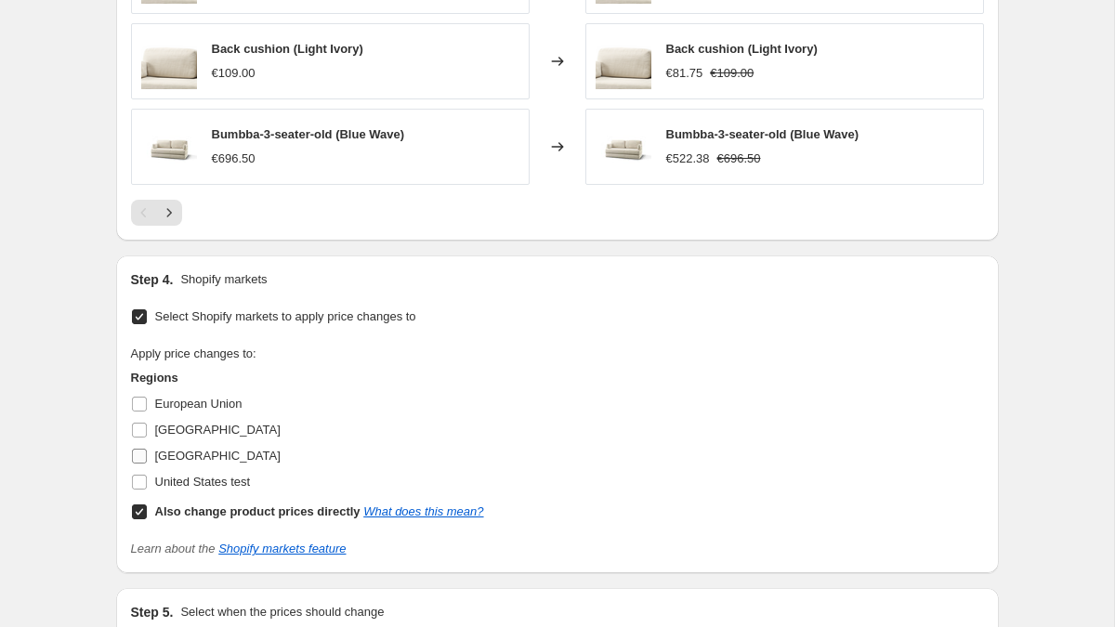
click at [136, 454] on input "Spain" at bounding box center [139, 456] width 15 height 15
checkbox input "true"
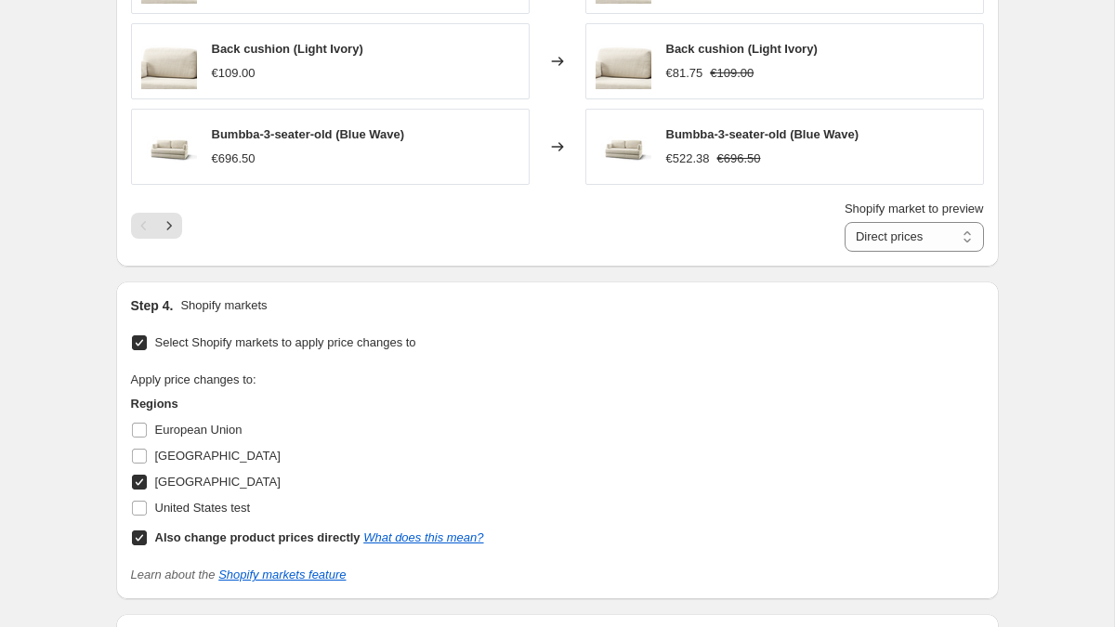
click at [141, 536] on input "Also change product prices directly What does this mean?" at bounding box center [139, 538] width 15 height 15
checkbox input "false"
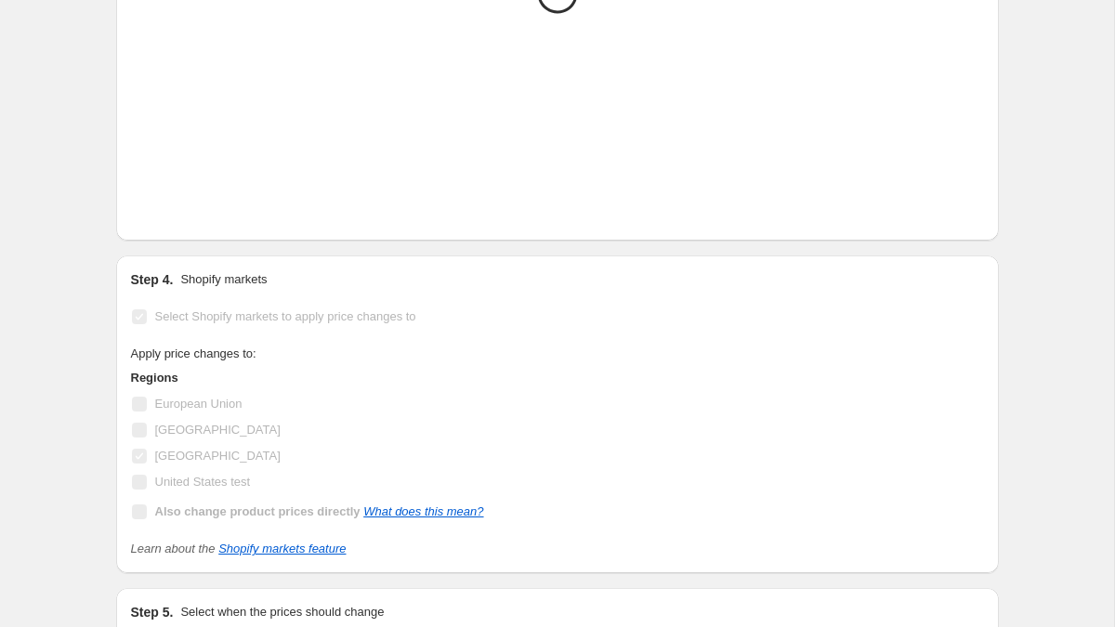
scroll to position [1563, 0]
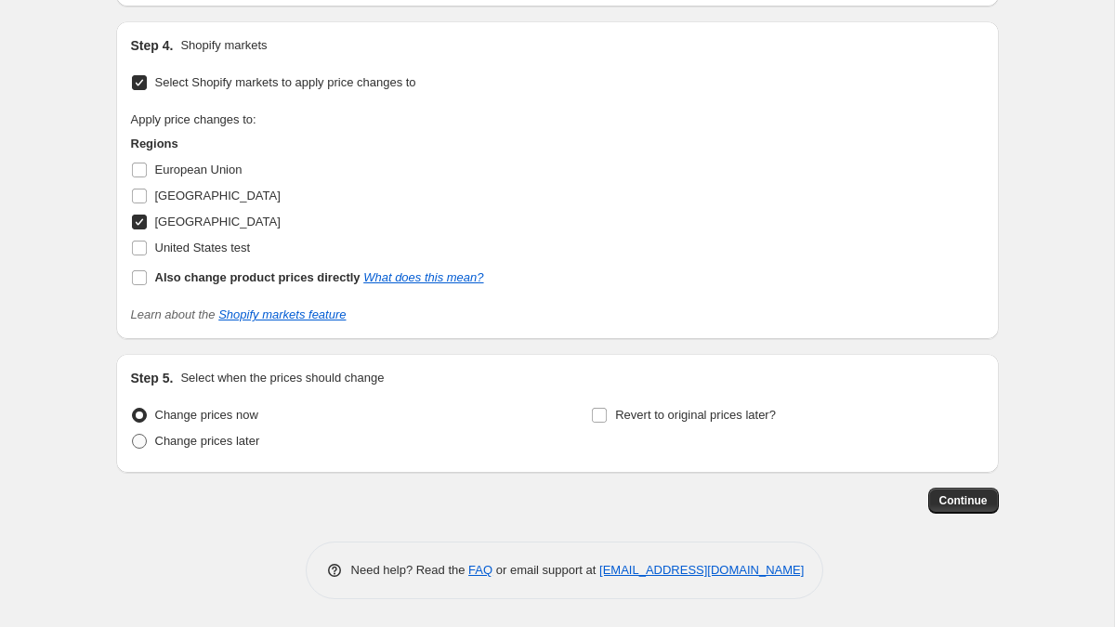
click at [136, 446] on span at bounding box center [139, 441] width 15 height 15
click at [133, 435] on input "Change prices later" at bounding box center [132, 434] width 1 height 1
radio input "true"
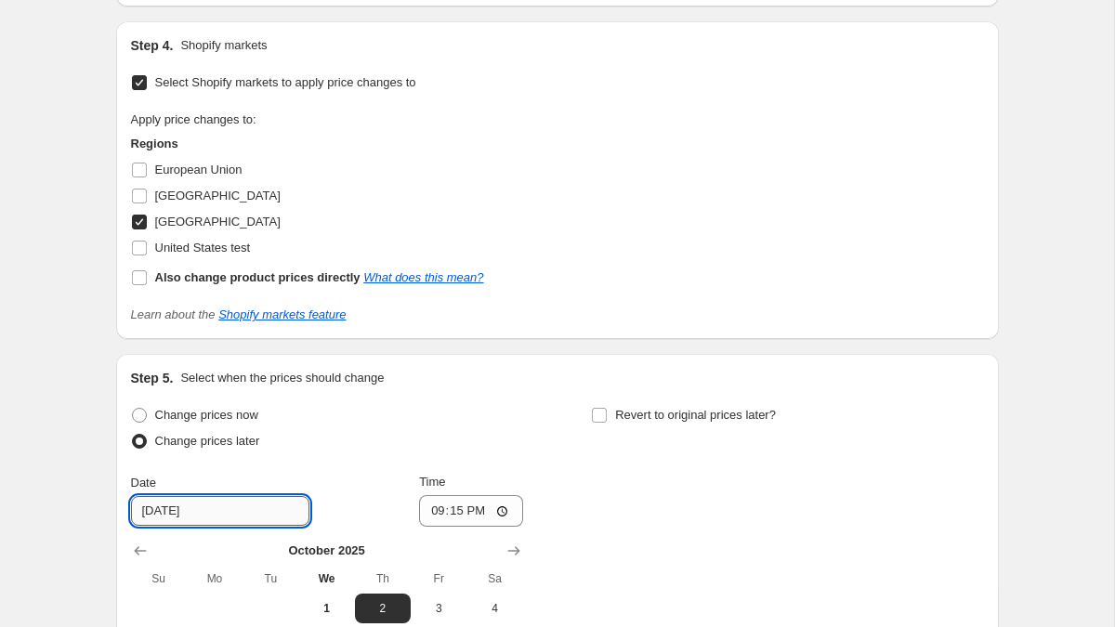
click at [161, 507] on input "10/2/2025" at bounding box center [220, 511] width 178 height 30
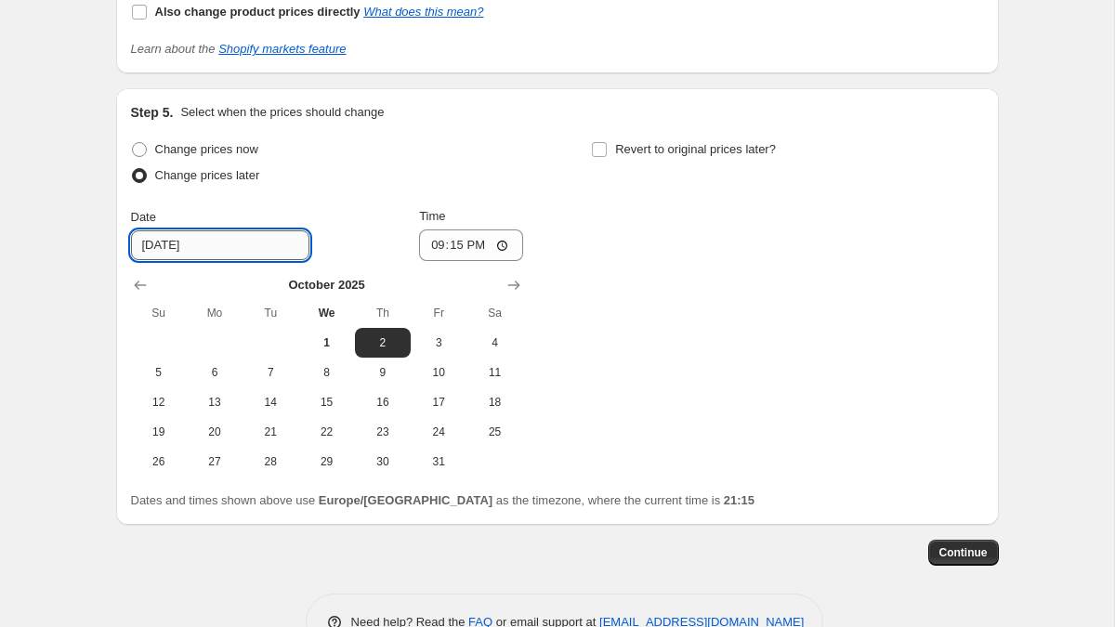
scroll to position [1843, 0]
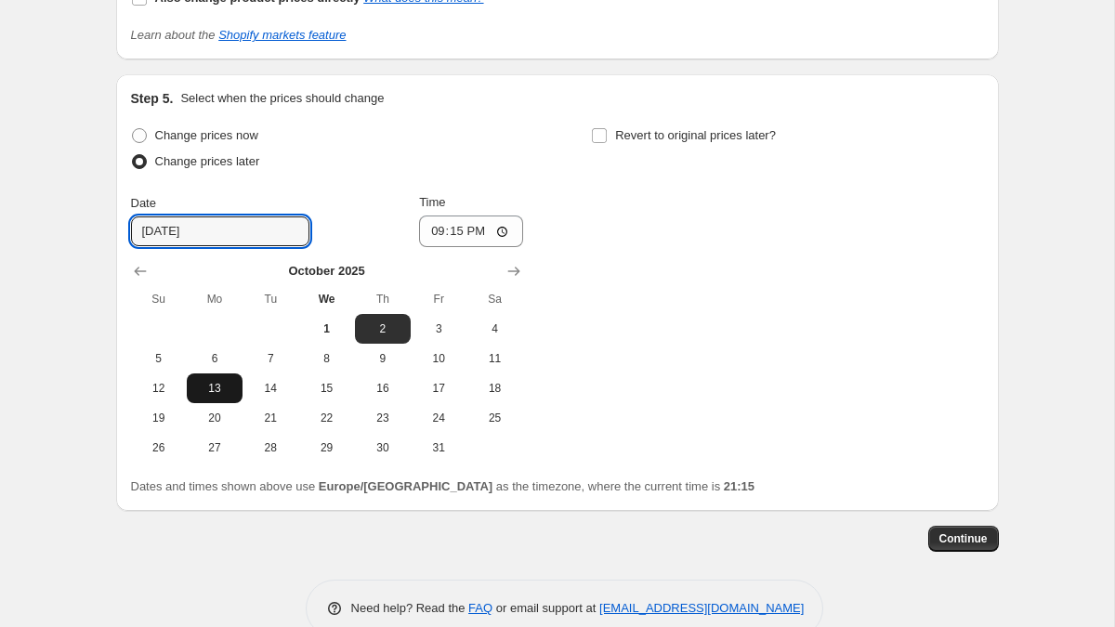
click at [214, 389] on span "13" at bounding box center [214, 388] width 41 height 15
type input "10/13/2025"
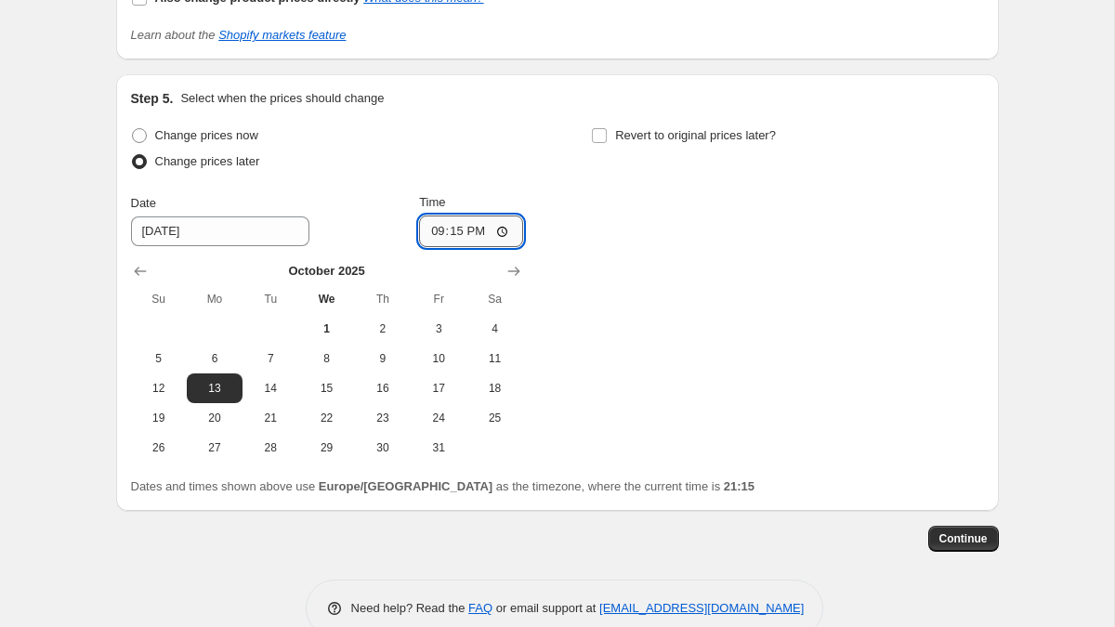
click at [457, 230] on input "21:15" at bounding box center [471, 232] width 104 height 32
click at [472, 231] on input "00:15" at bounding box center [471, 232] width 104 height 32
type input "00:00"
click at [603, 138] on input "Revert to original prices later?" at bounding box center [599, 135] width 15 height 15
checkbox input "true"
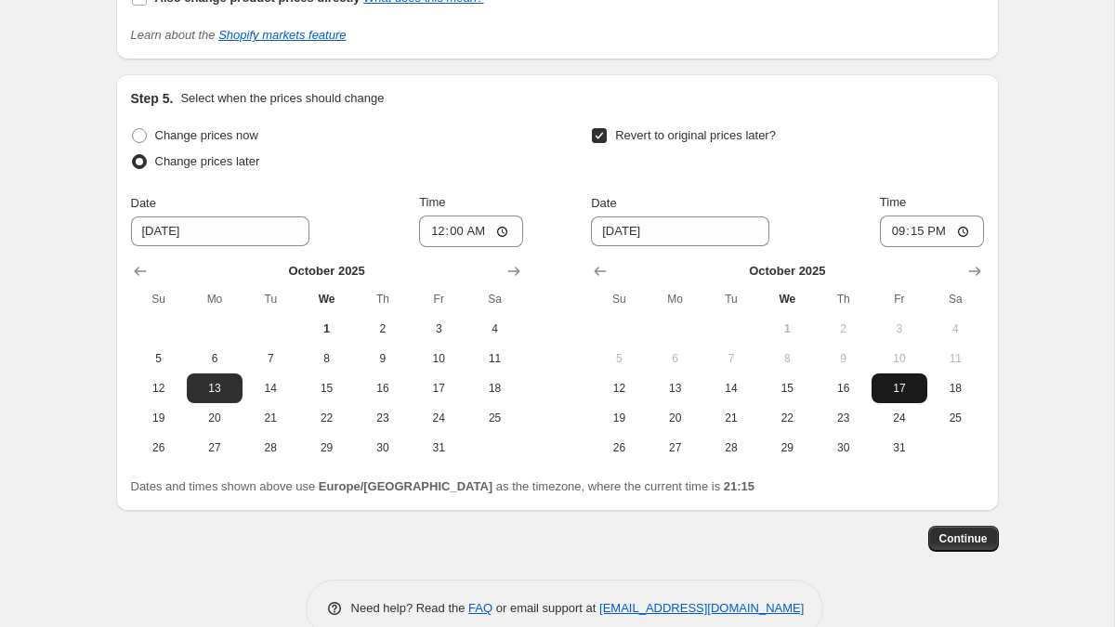
click at [882, 394] on span "17" at bounding box center [899, 388] width 41 height 15
type input "10/17/2025"
click at [910, 231] on input "21:15" at bounding box center [932, 232] width 104 height 32
type input "23:59"
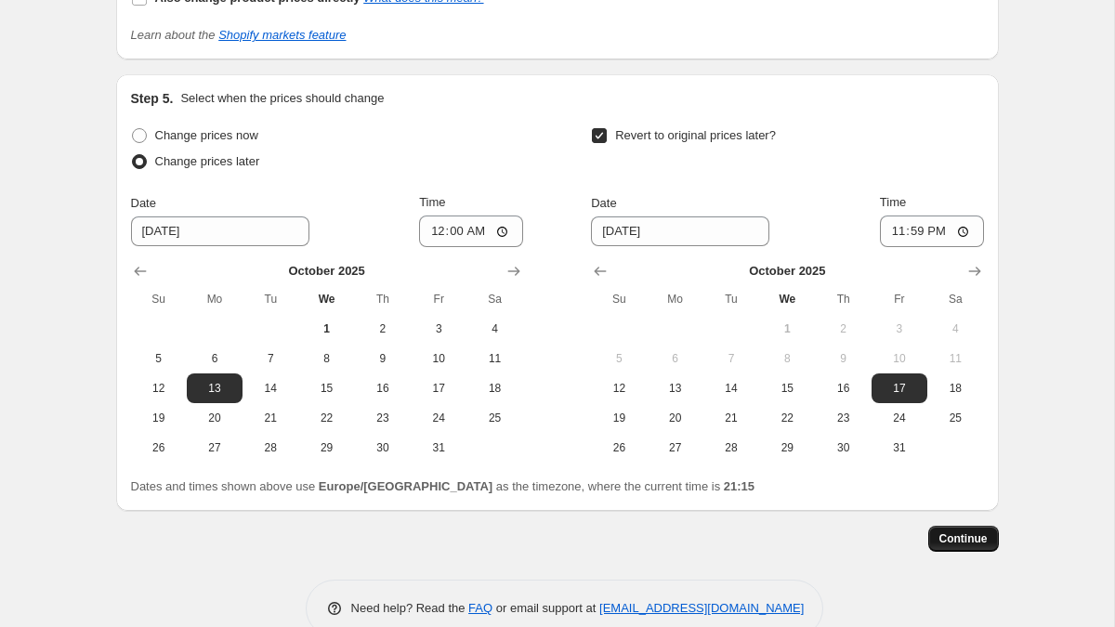
click at [955, 541] on span "Continue" at bounding box center [964, 539] width 48 height 15
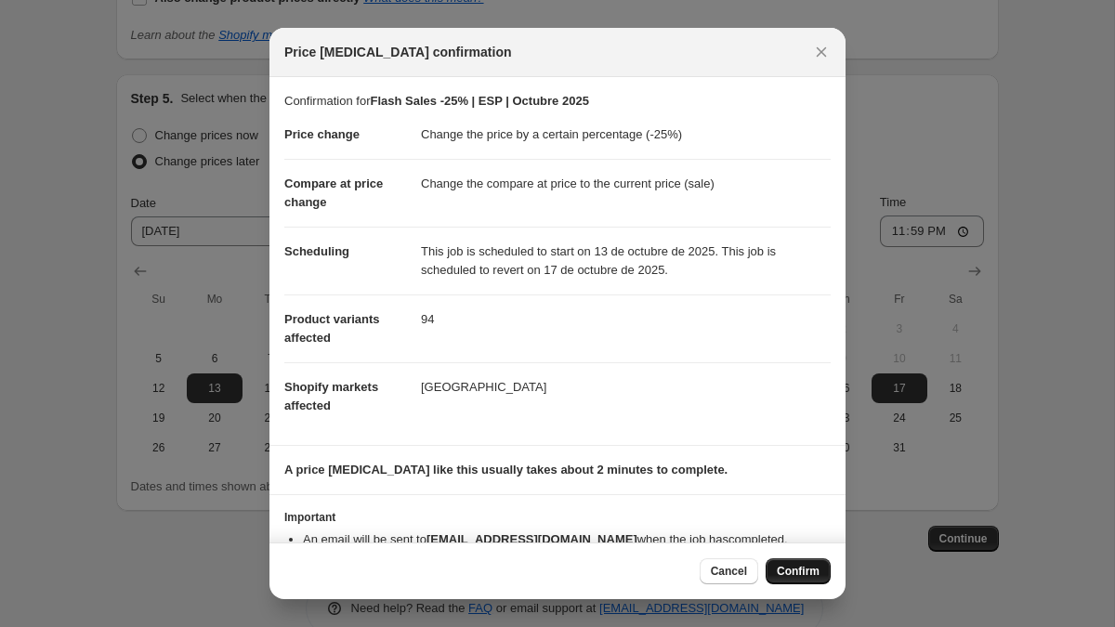
click at [779, 572] on span "Confirm" at bounding box center [798, 571] width 43 height 15
